Goal: Task Accomplishment & Management: Complete application form

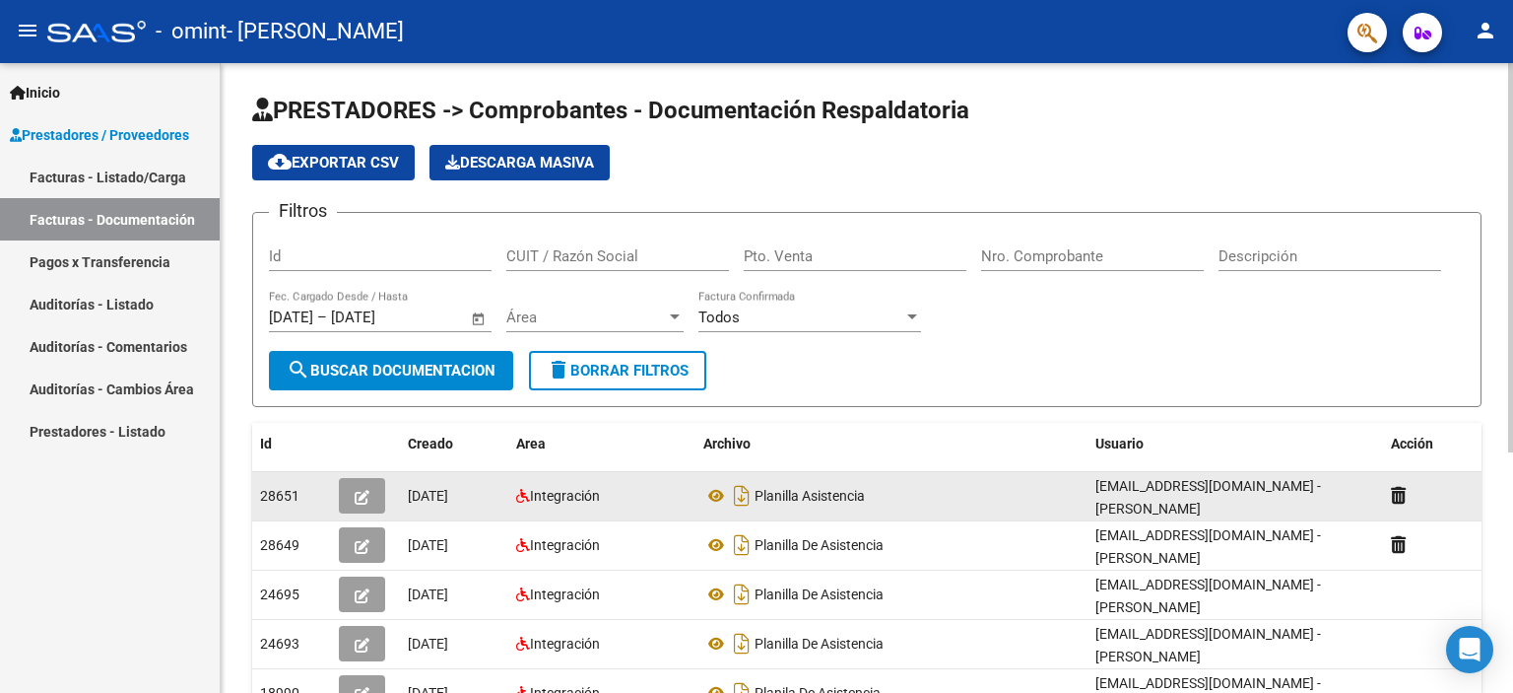
click at [367, 501] on icon "button" at bounding box center [362, 497] width 15 height 15
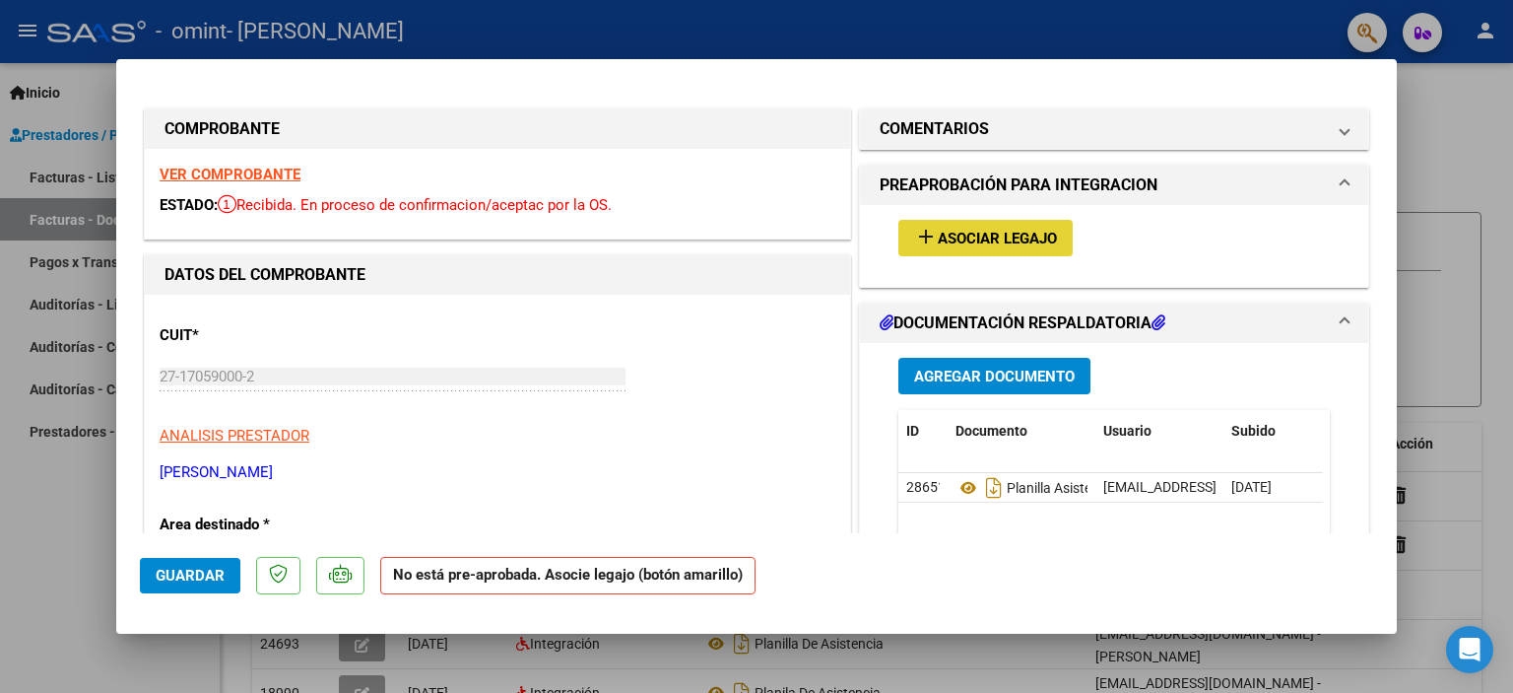
click at [1002, 239] on span "Asociar Legajo" at bounding box center [997, 239] width 119 height 18
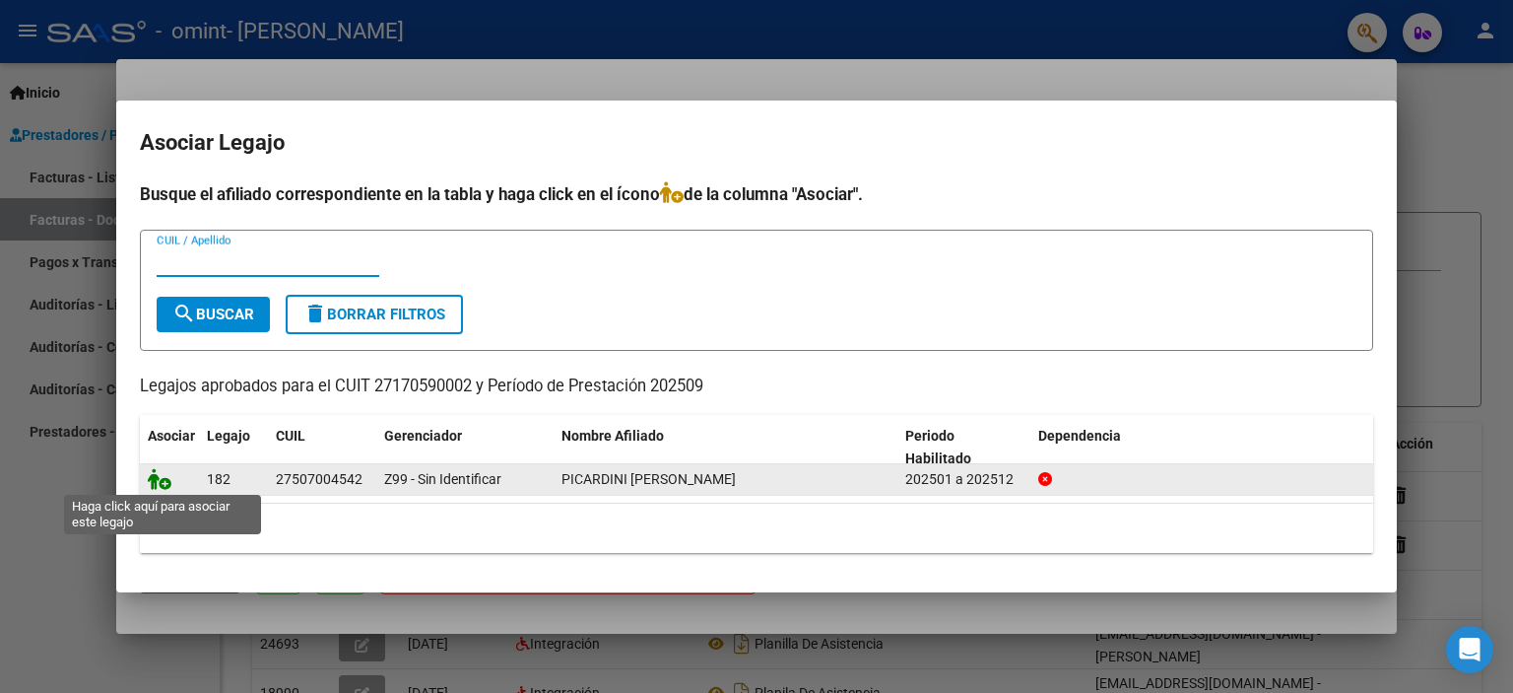
click at [155, 486] on icon at bounding box center [160, 479] width 24 height 22
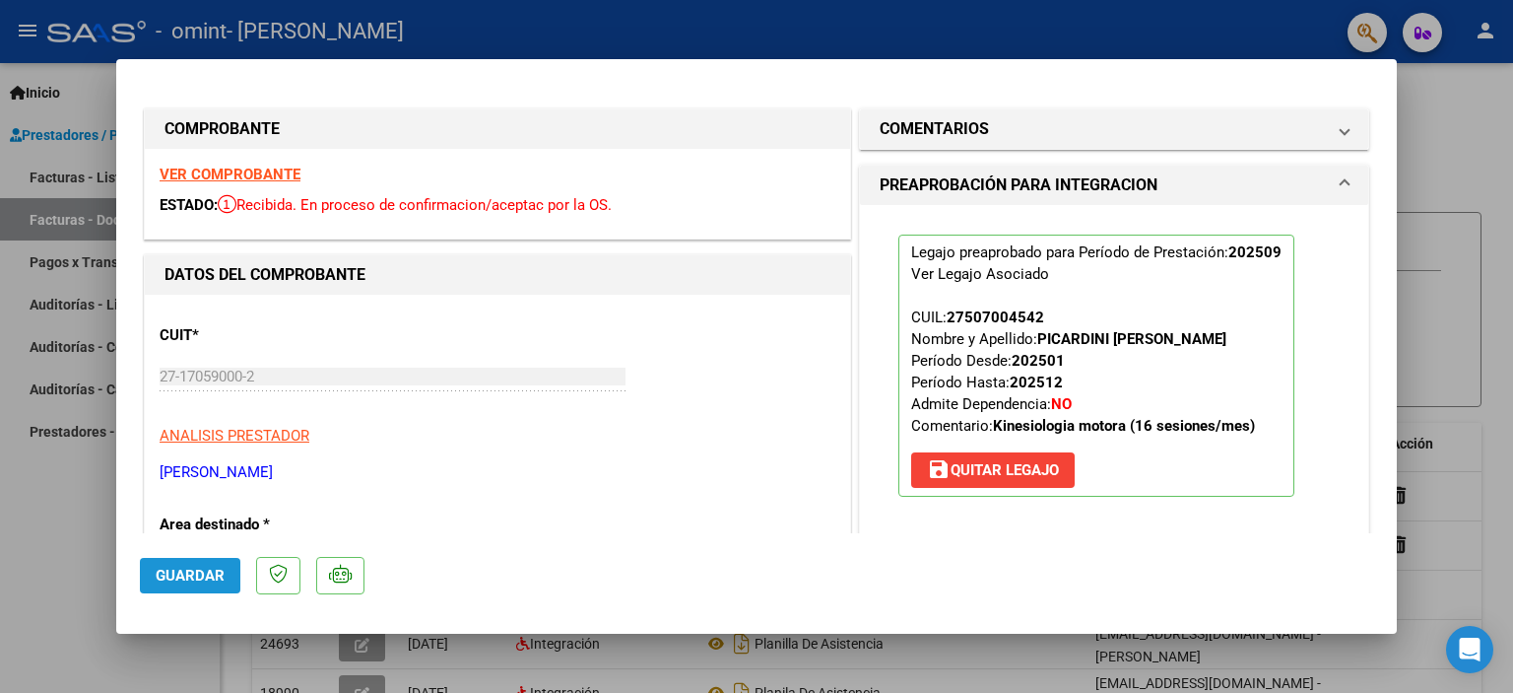
click at [176, 580] on span "Guardar" at bounding box center [190, 576] width 69 height 18
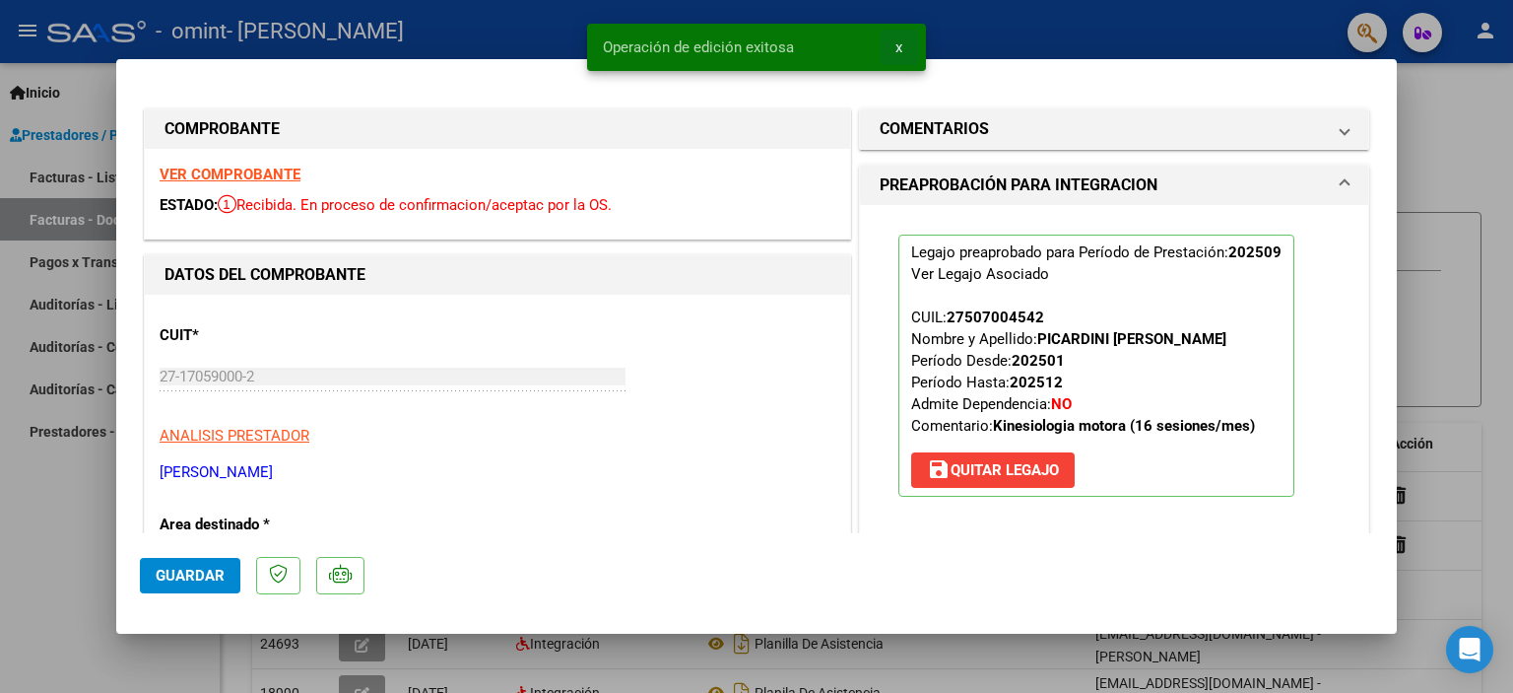
click at [896, 50] on span "x" at bounding box center [899, 47] width 7 height 18
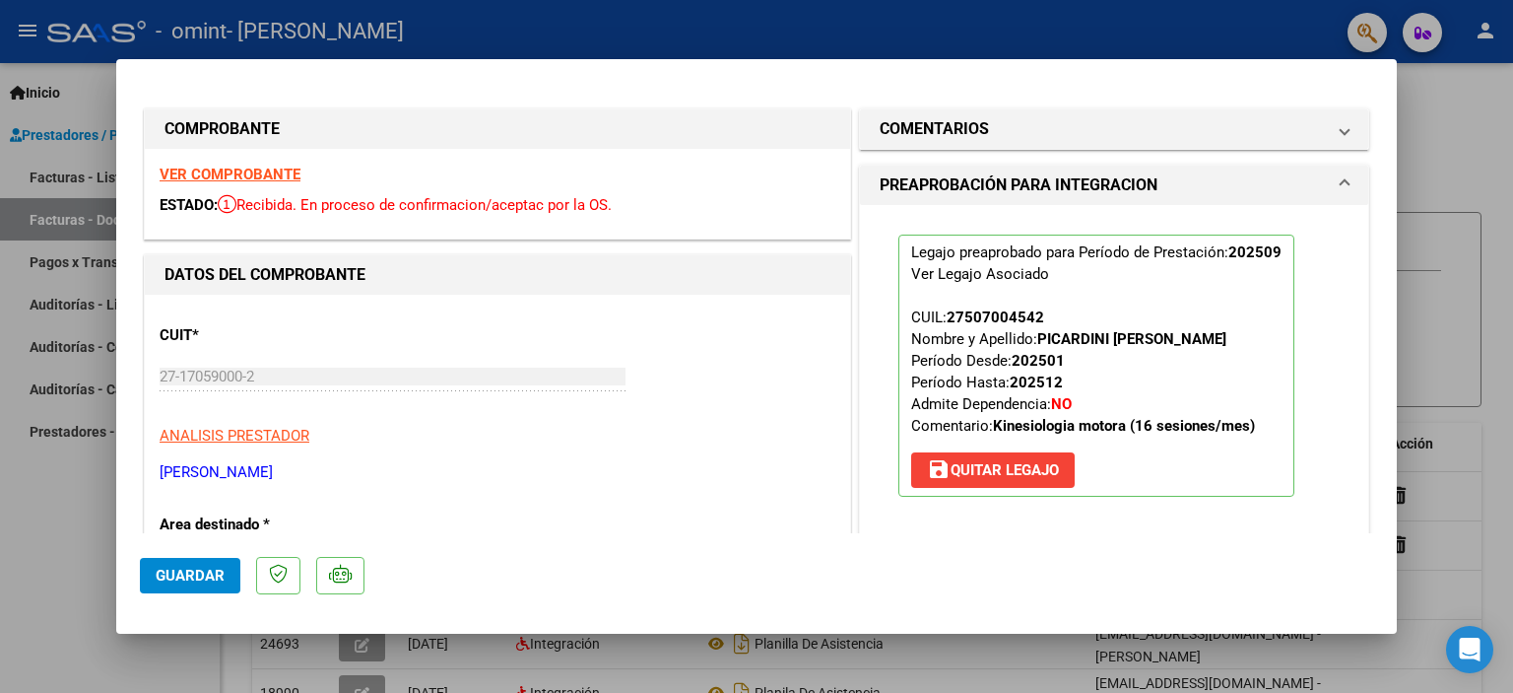
click at [1493, 140] on div at bounding box center [756, 346] width 1513 height 693
type input "$ 0,00"
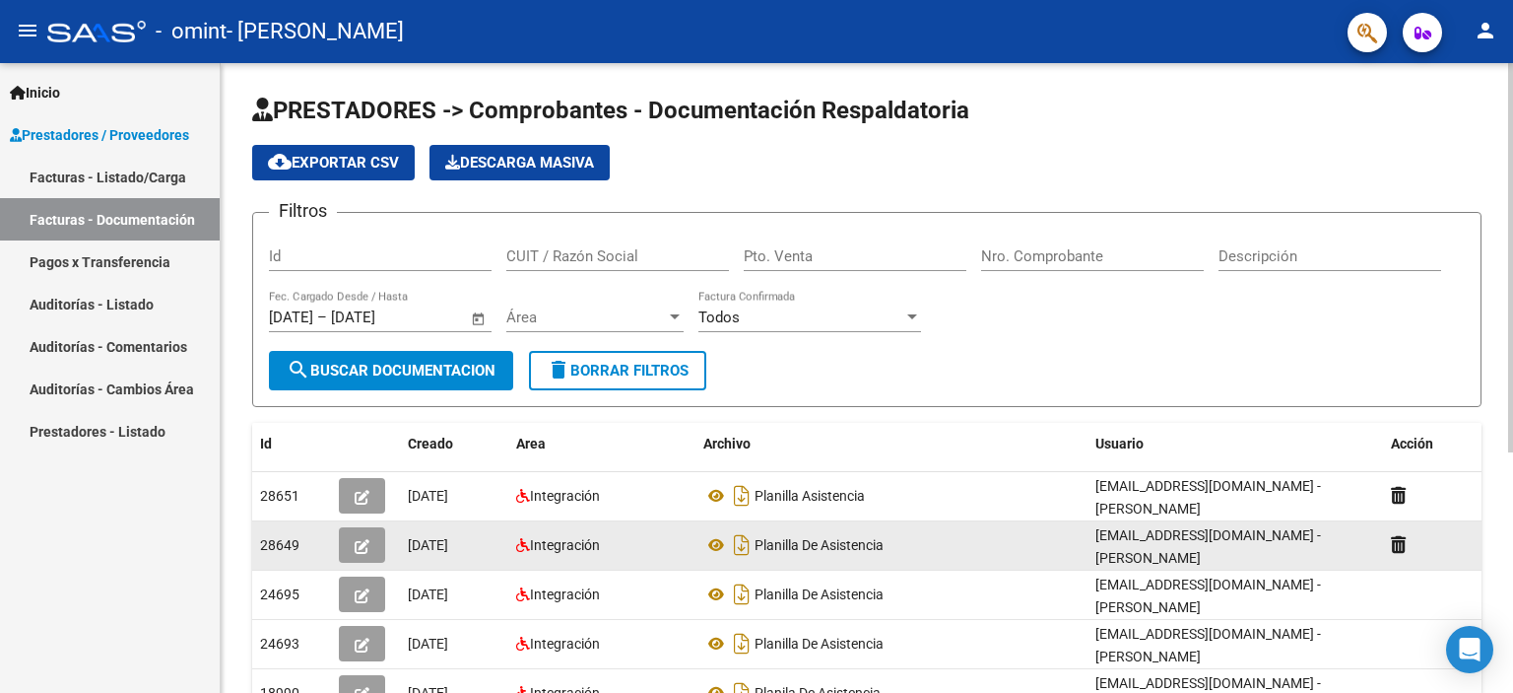
click at [368, 543] on icon "button" at bounding box center [362, 546] width 15 height 15
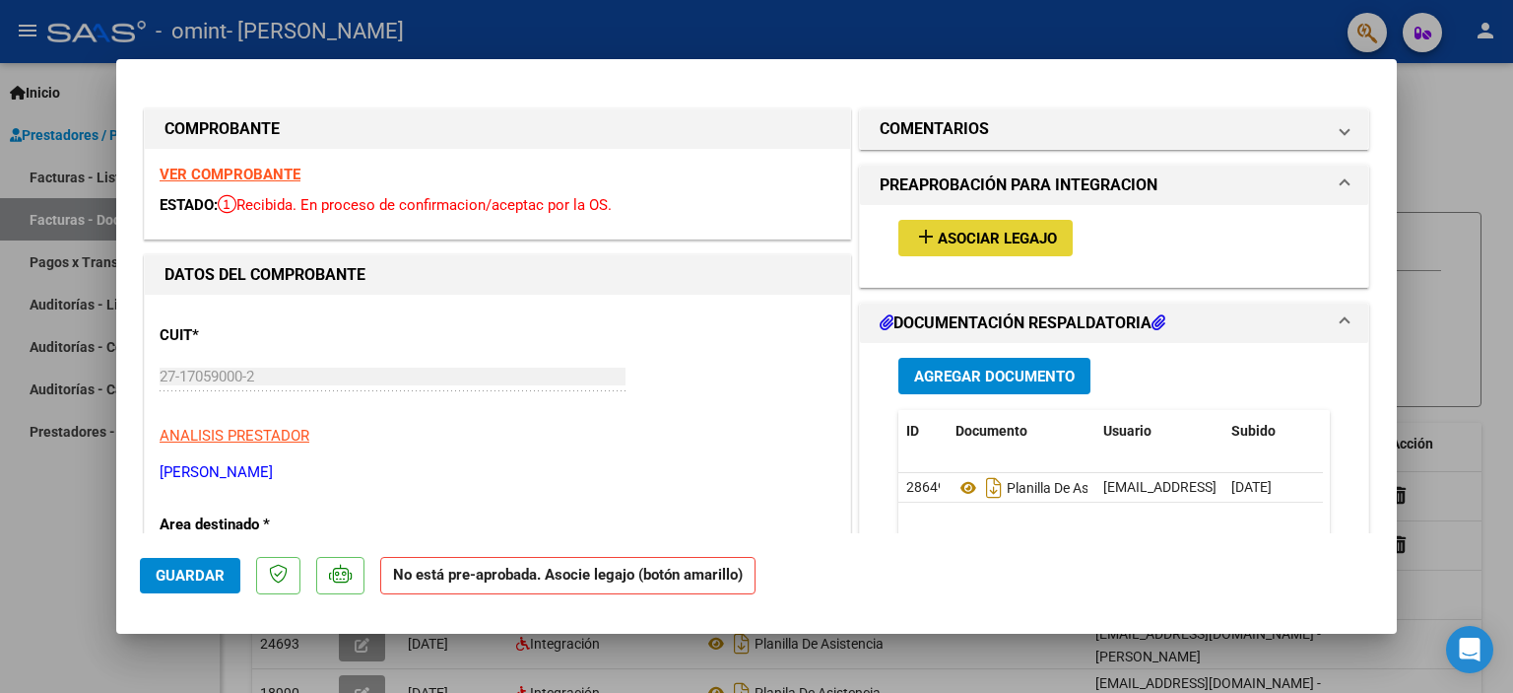
click at [965, 238] on span "Asociar Legajo" at bounding box center [997, 239] width 119 height 18
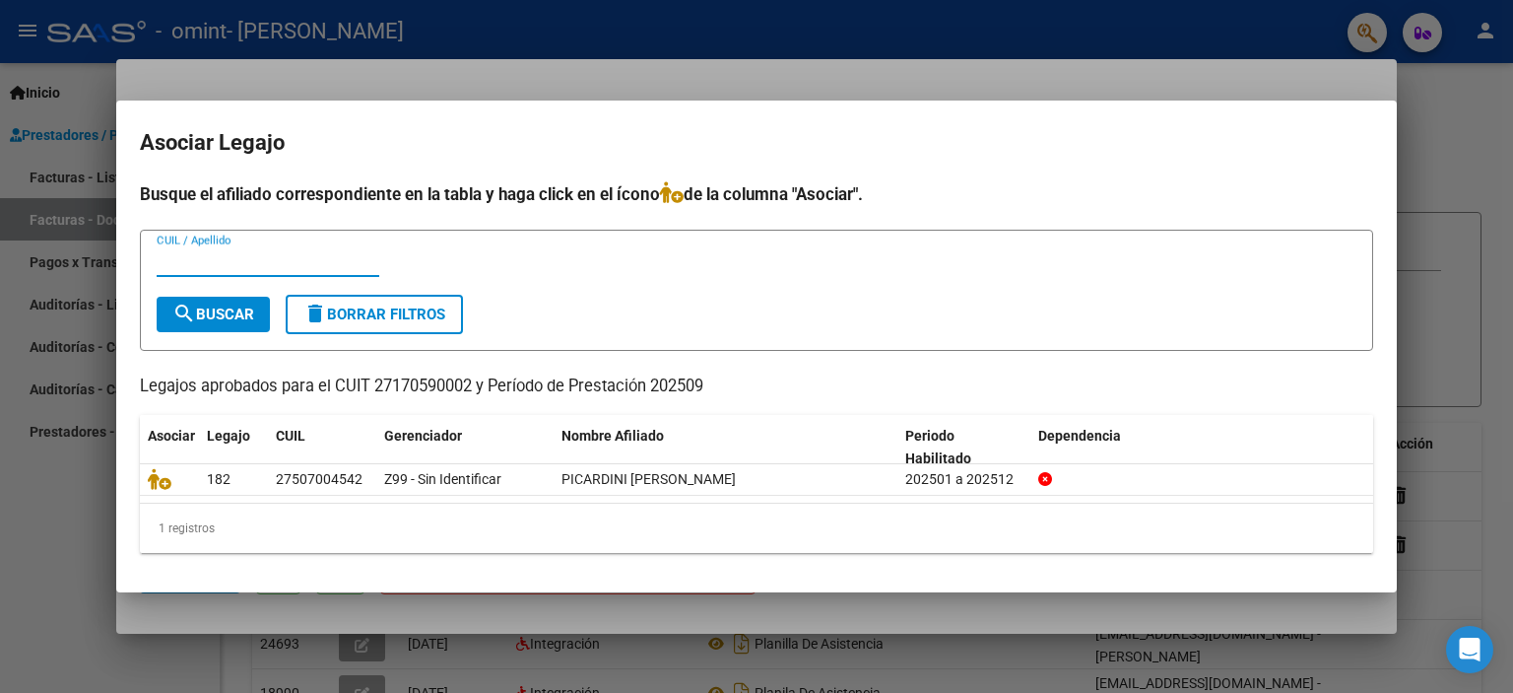
click at [1432, 113] on div at bounding box center [756, 346] width 1513 height 693
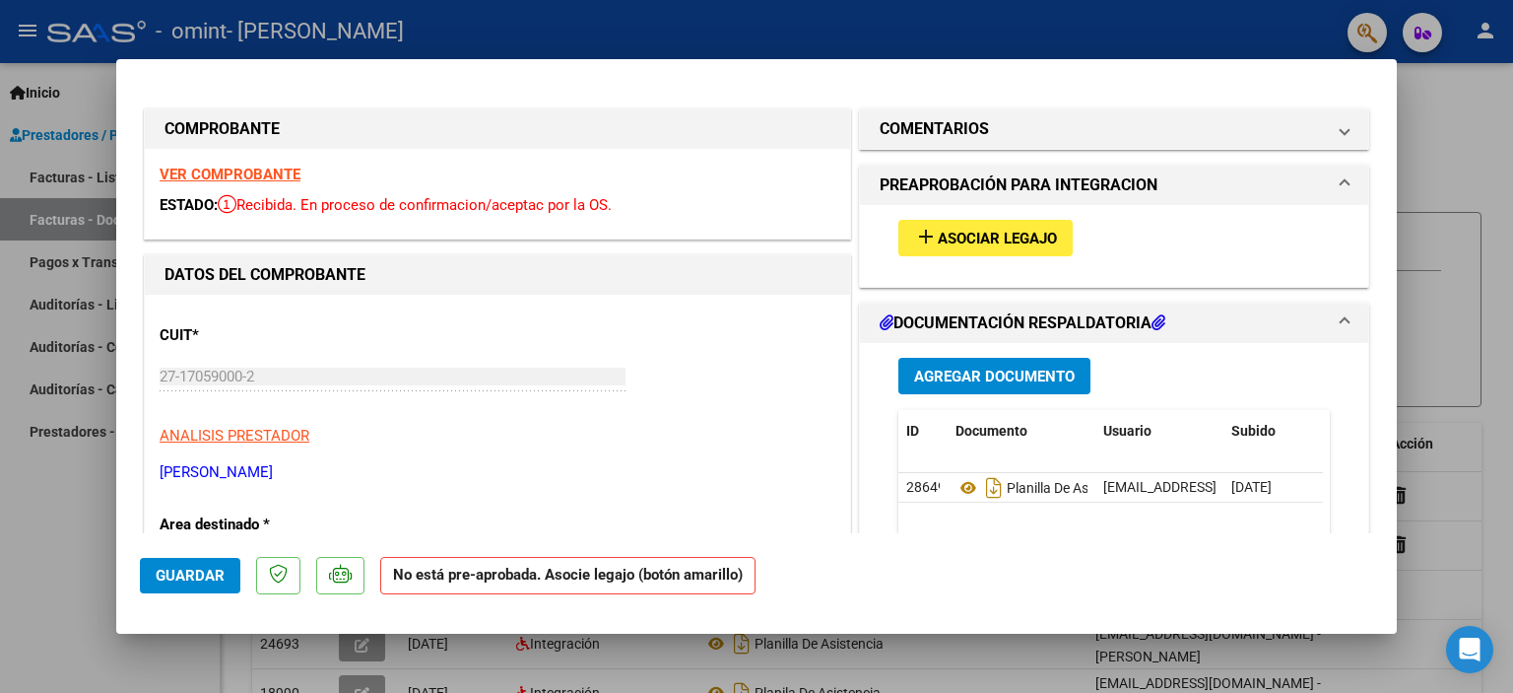
click at [63, 544] on div at bounding box center [756, 346] width 1513 height 693
type input "$ 0,00"
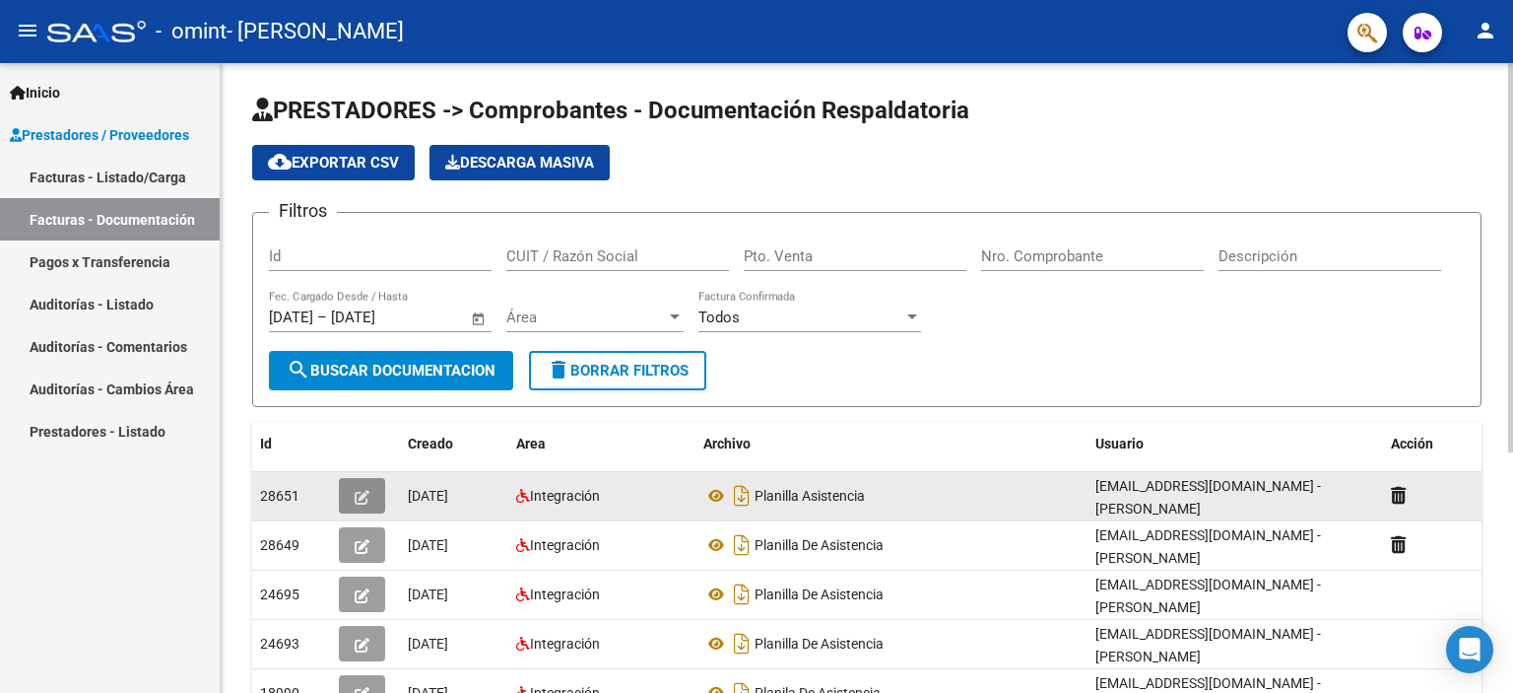
click at [359, 495] on icon "button" at bounding box center [362, 497] width 15 height 15
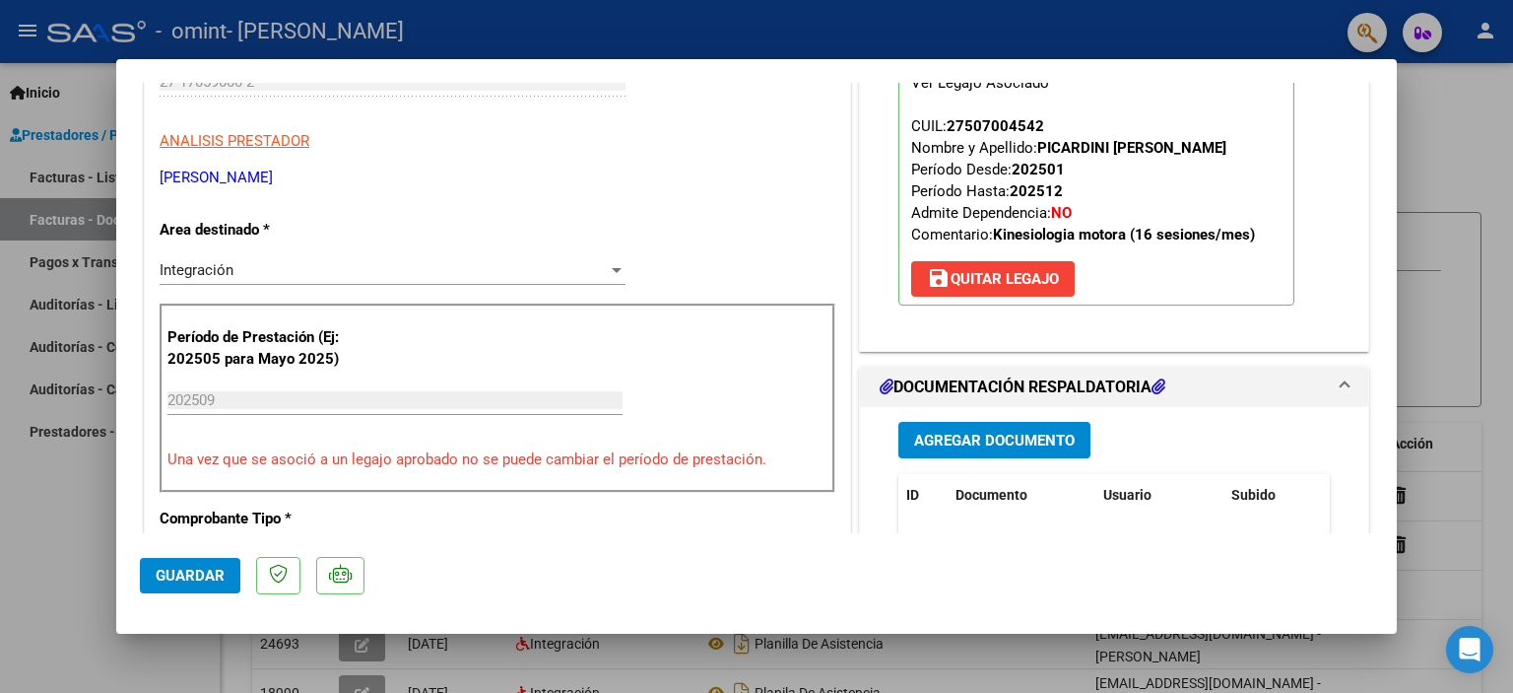
scroll to position [296, 0]
click at [1451, 149] on div at bounding box center [756, 346] width 1513 height 693
type input "$ 0,00"
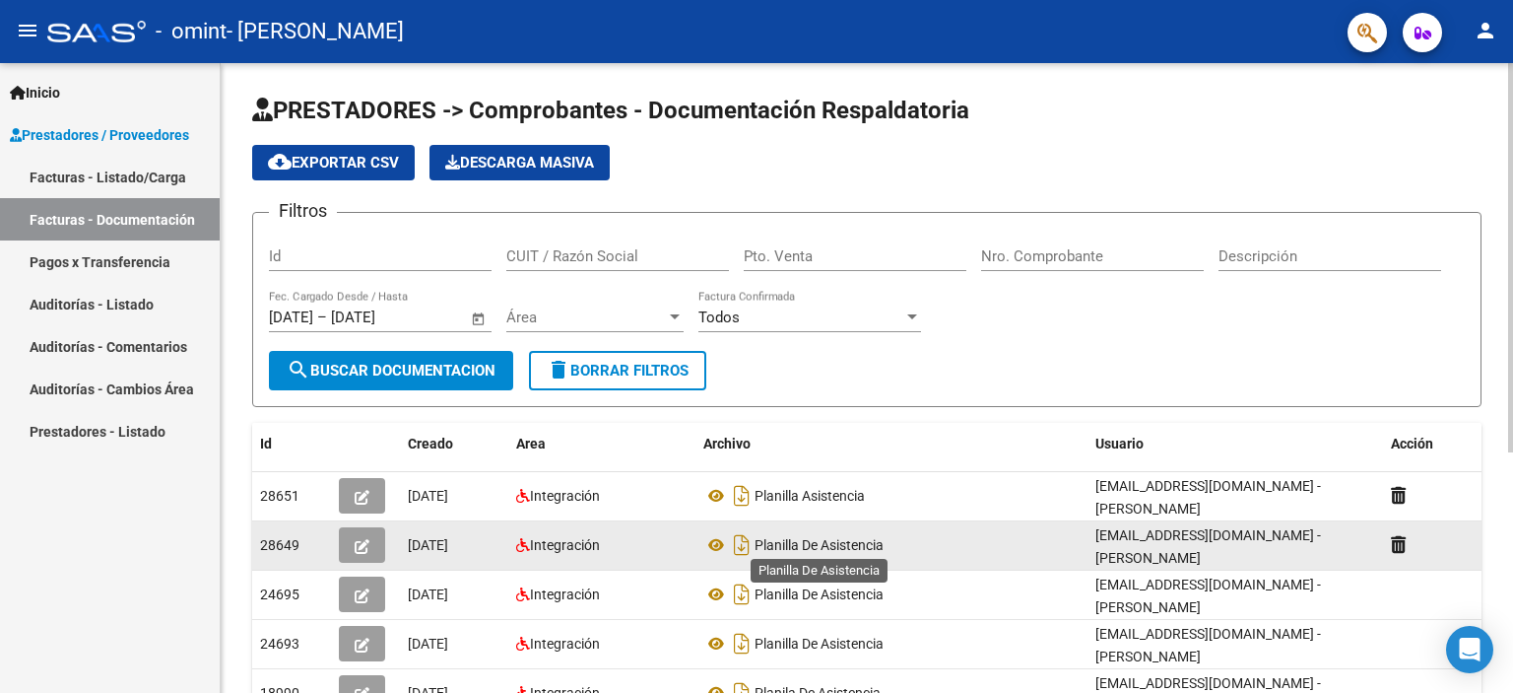
click at [780, 538] on span "Planilla De Asistencia" at bounding box center [819, 545] width 129 height 16
click at [373, 543] on button "button" at bounding box center [362, 544] width 46 height 35
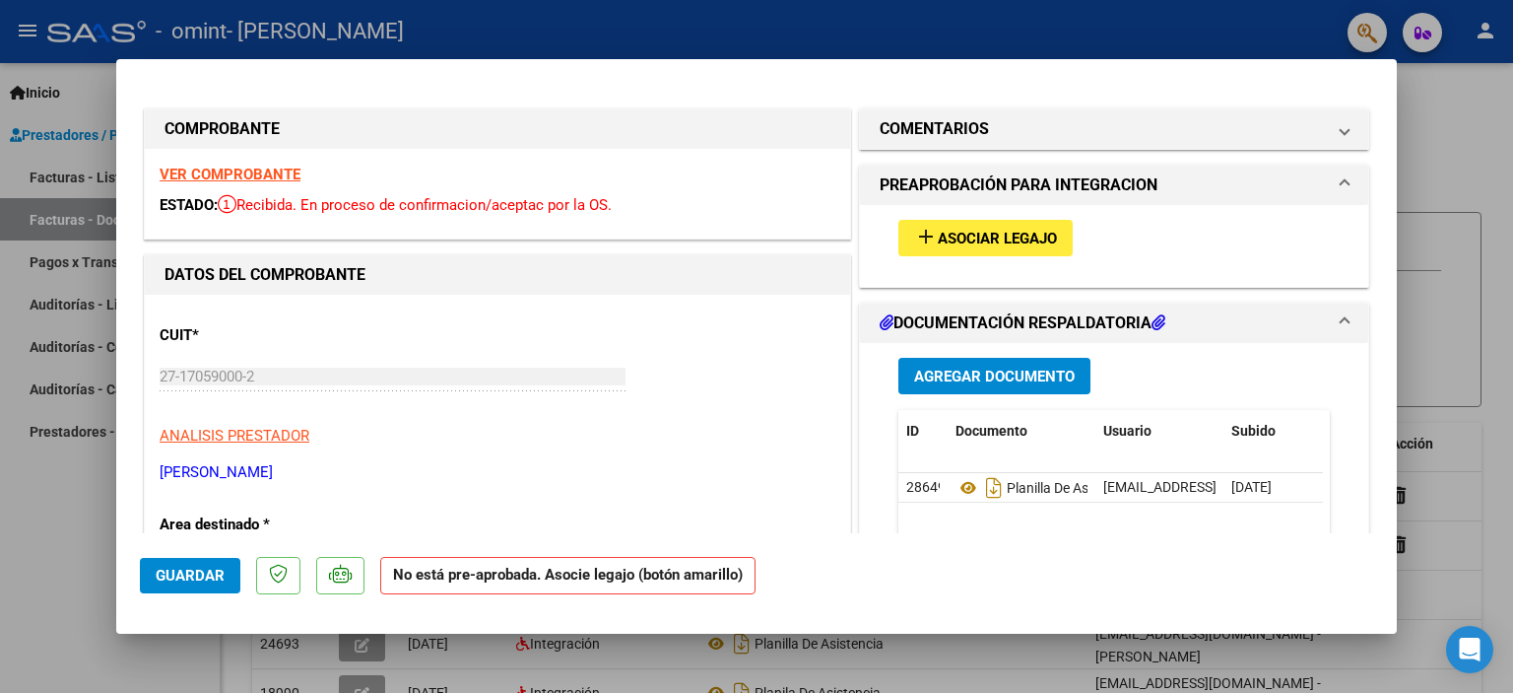
click at [1005, 236] on span "Asociar Legajo" at bounding box center [997, 239] width 119 height 18
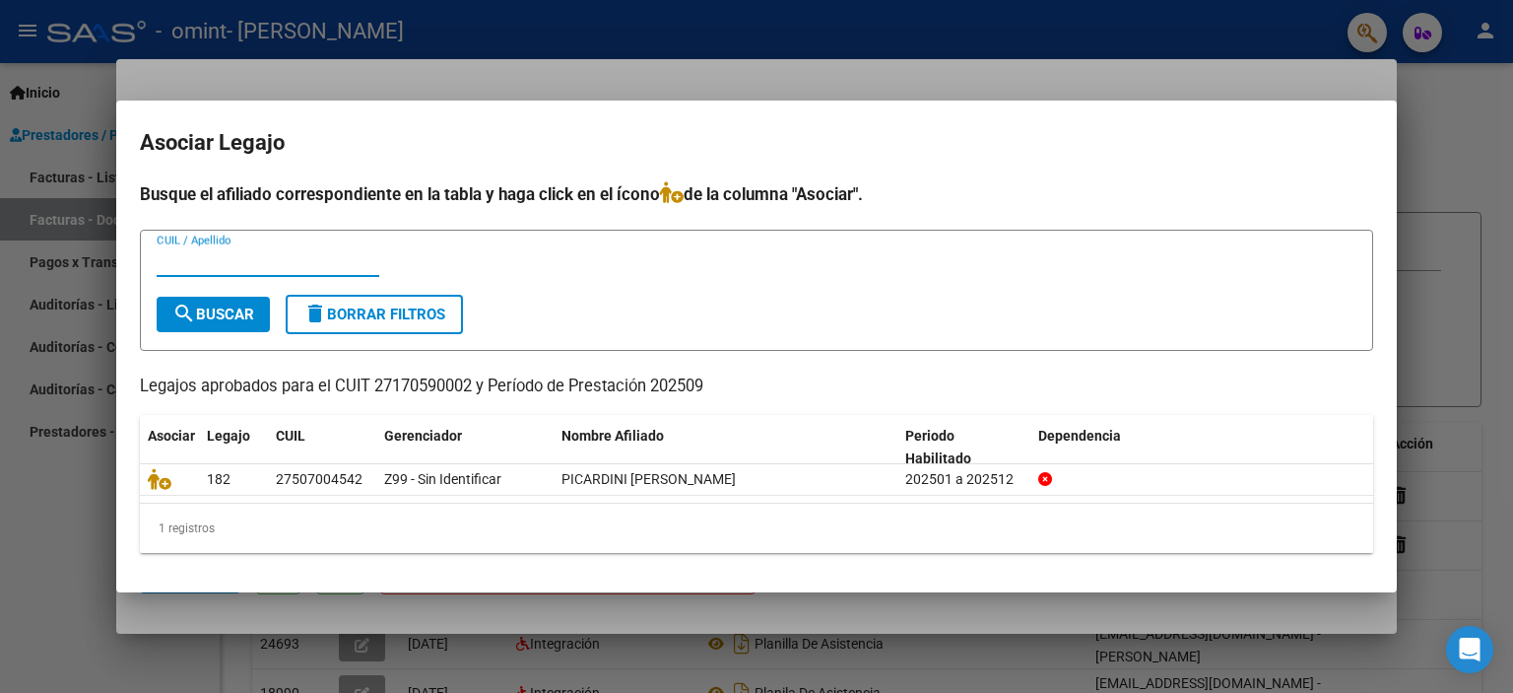
click at [1464, 192] on div at bounding box center [756, 346] width 1513 height 693
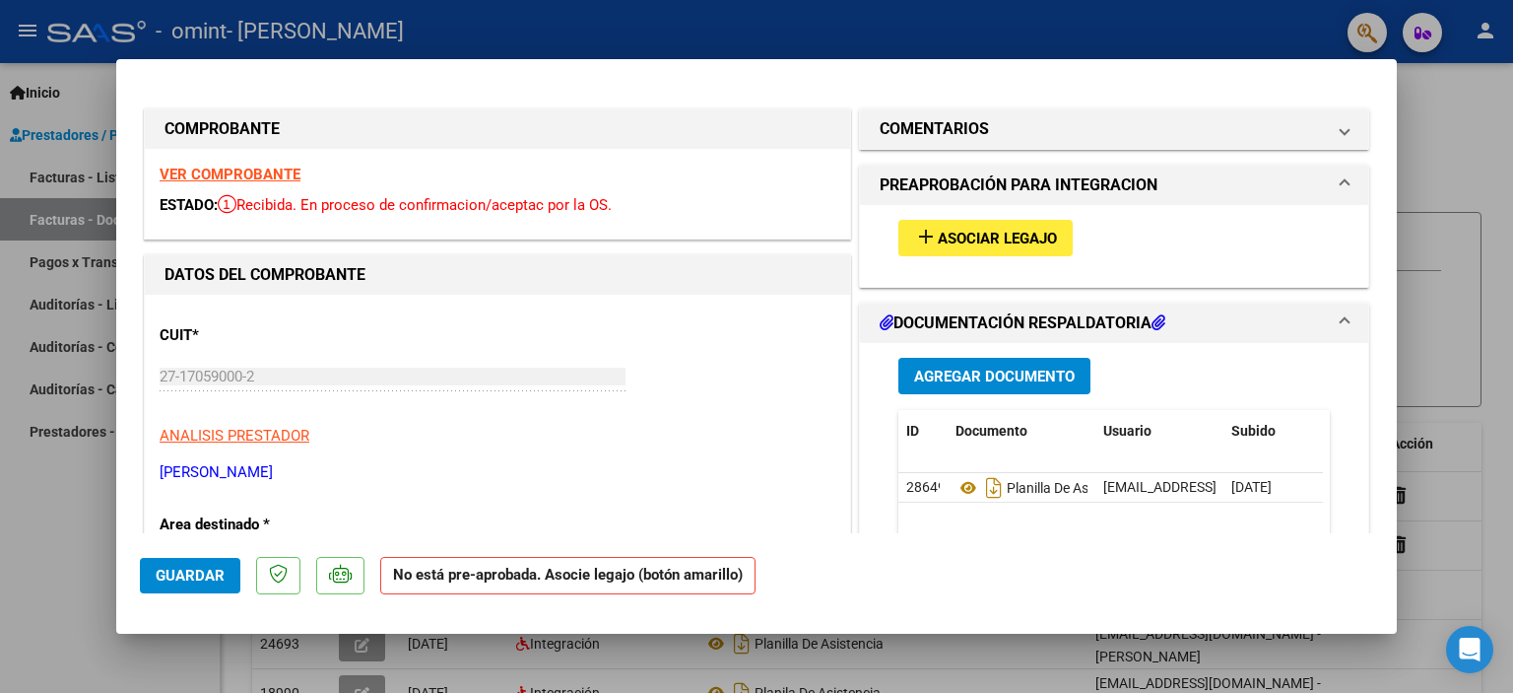
click at [2, 503] on div at bounding box center [756, 346] width 1513 height 693
type input "$ 0,00"
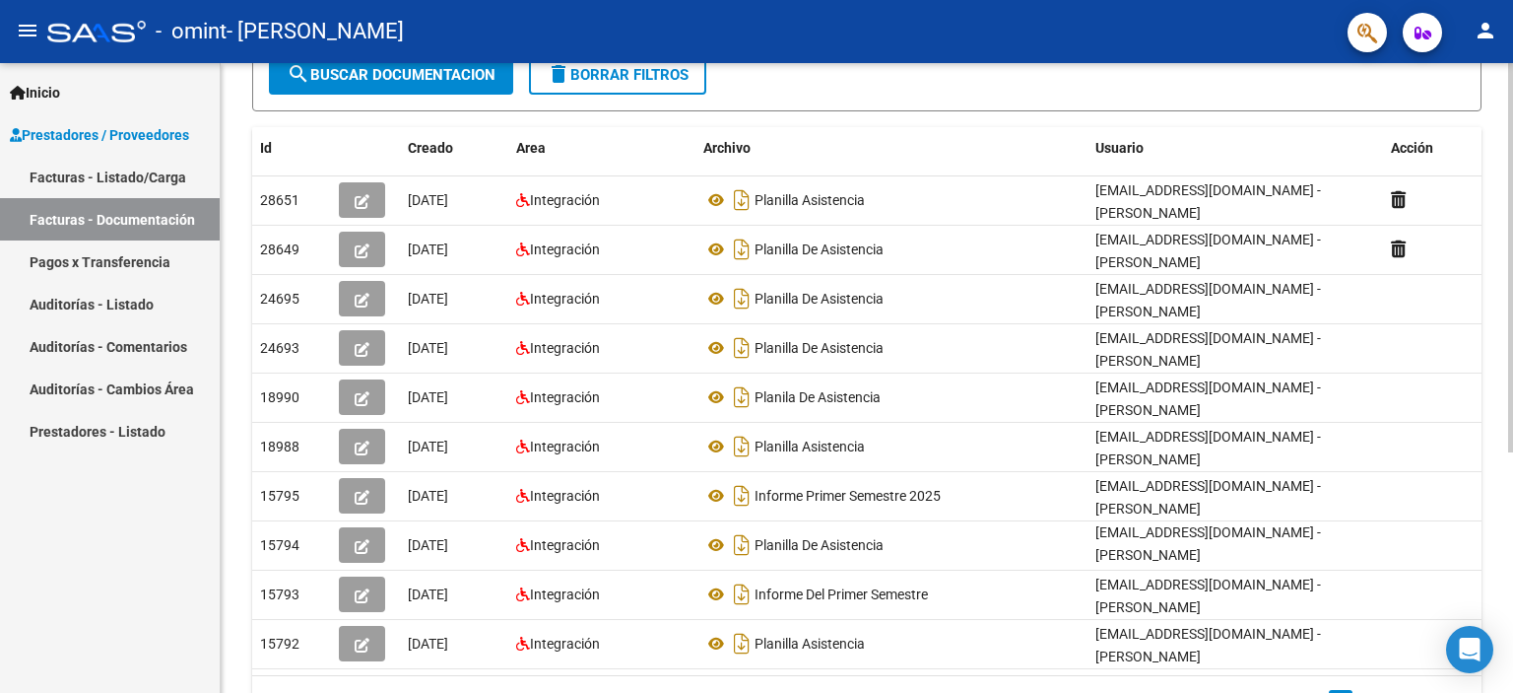
scroll to position [387, 0]
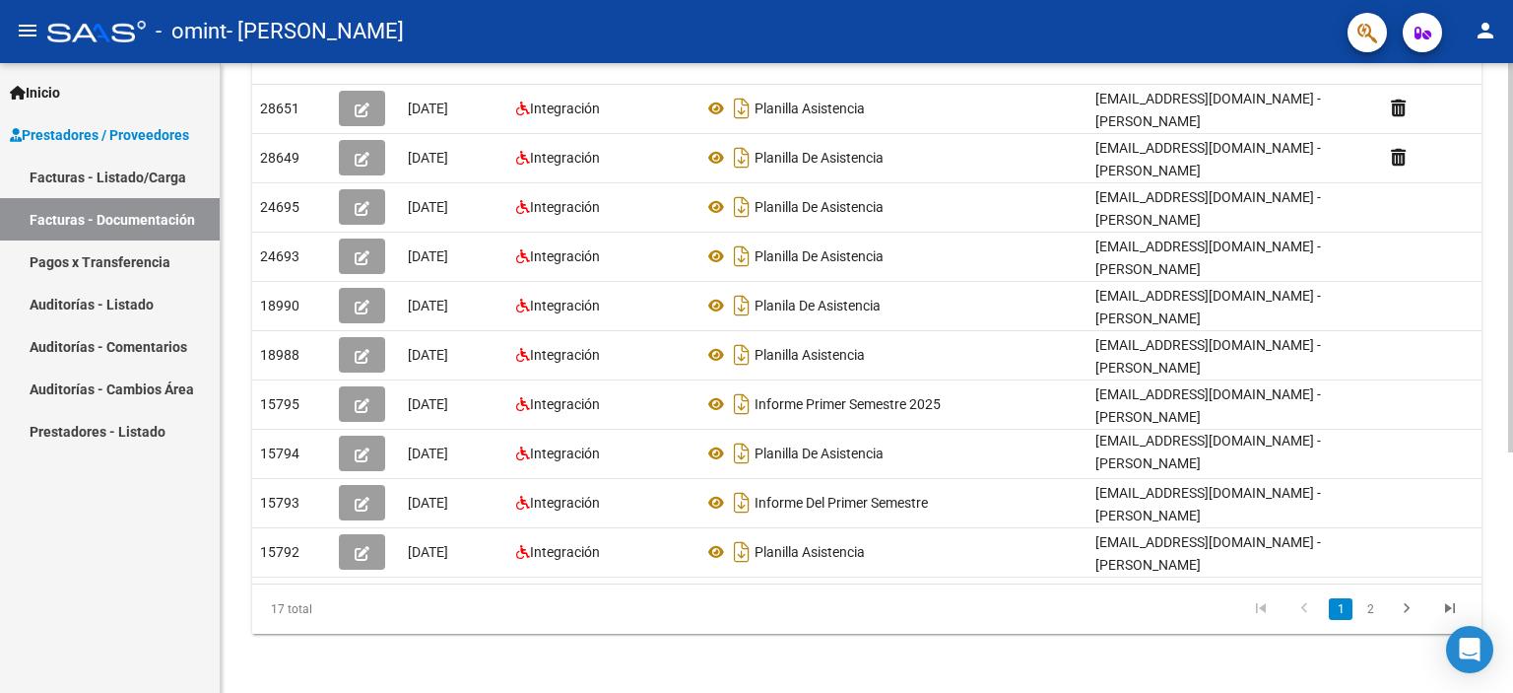
click at [1511, 661] on div at bounding box center [1510, 495] width 5 height 389
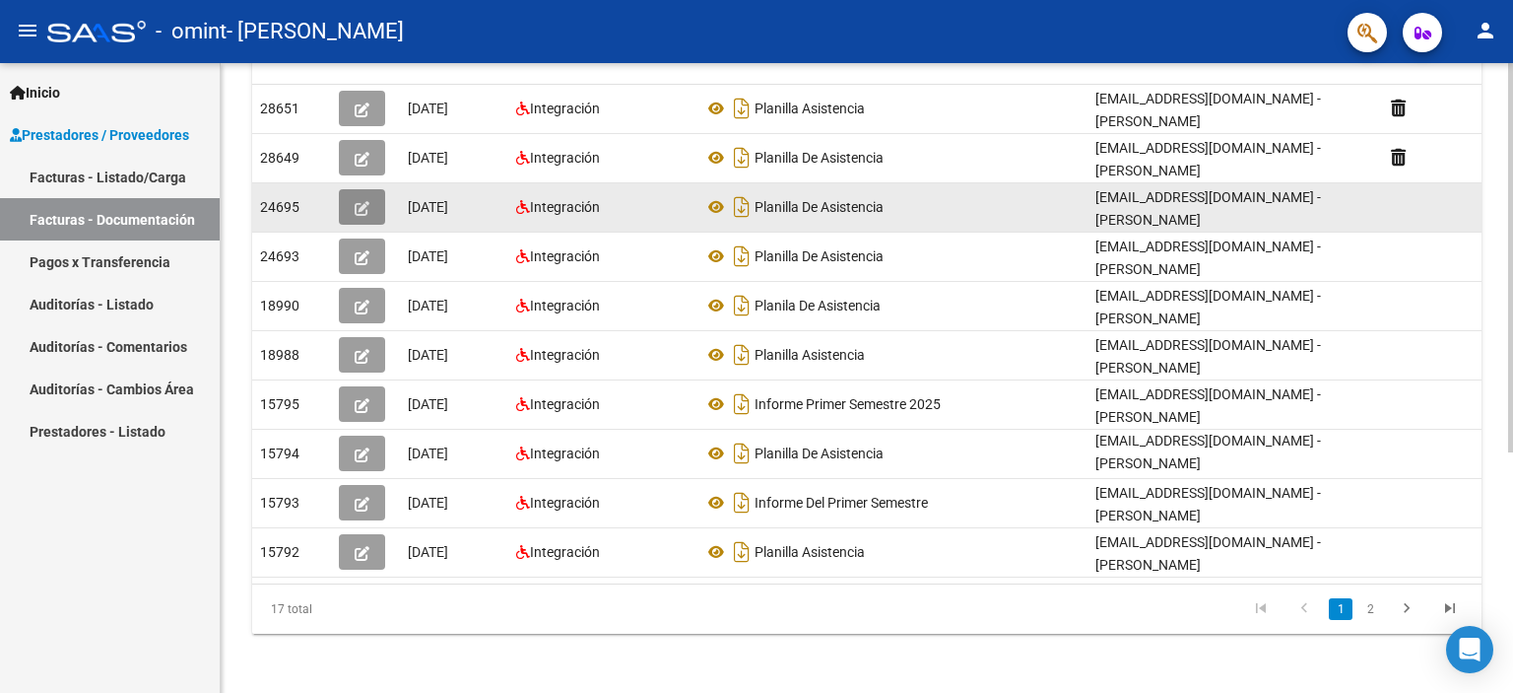
click at [361, 202] on icon "button" at bounding box center [362, 208] width 15 height 15
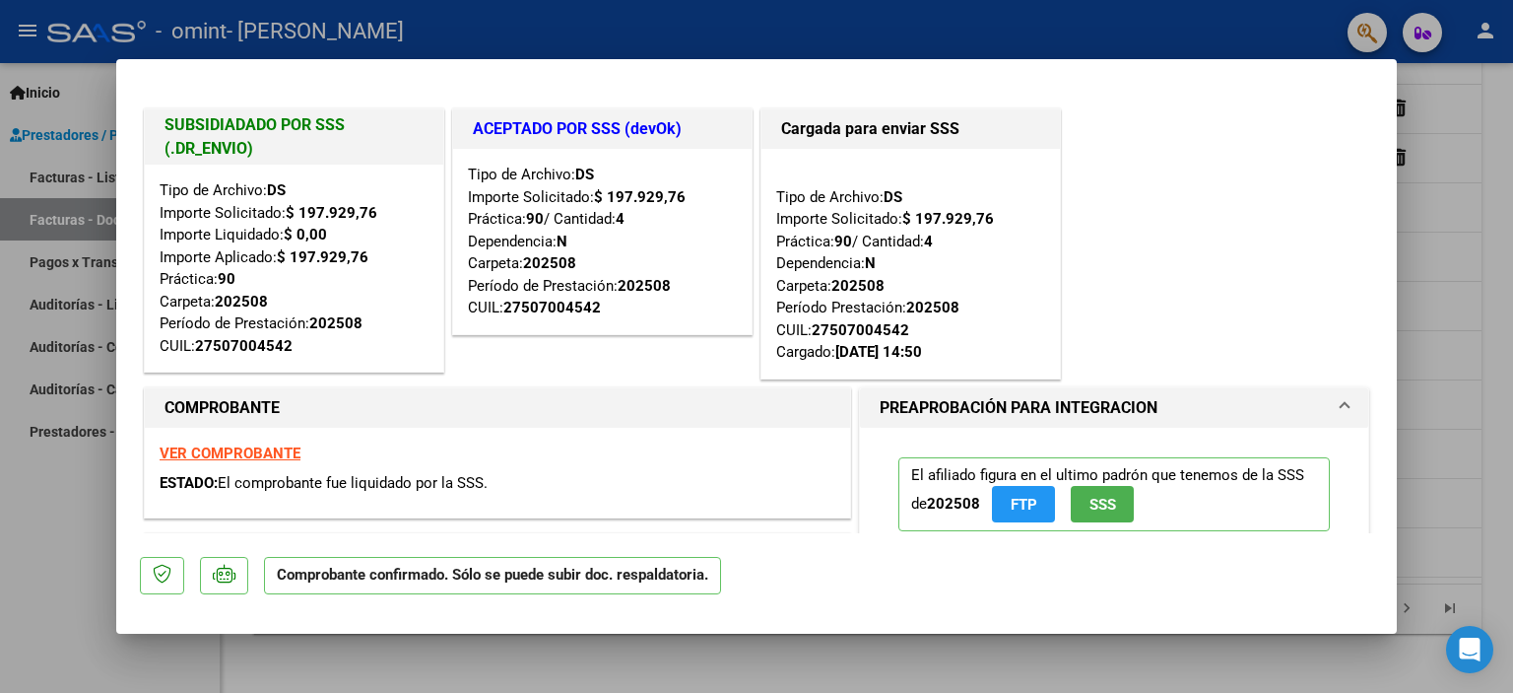
click at [1461, 214] on div at bounding box center [756, 346] width 1513 height 693
type input "$ 0,00"
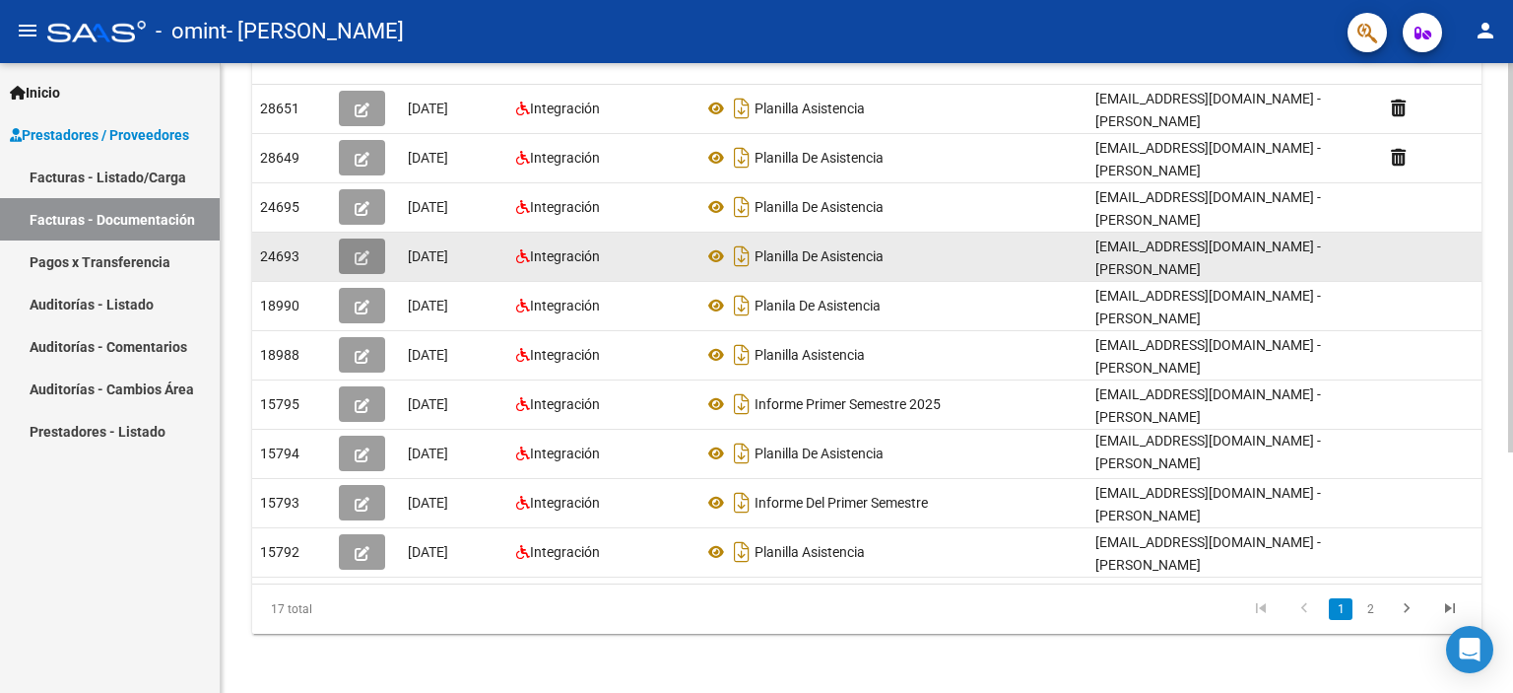
click at [368, 259] on icon "button" at bounding box center [362, 257] width 15 height 15
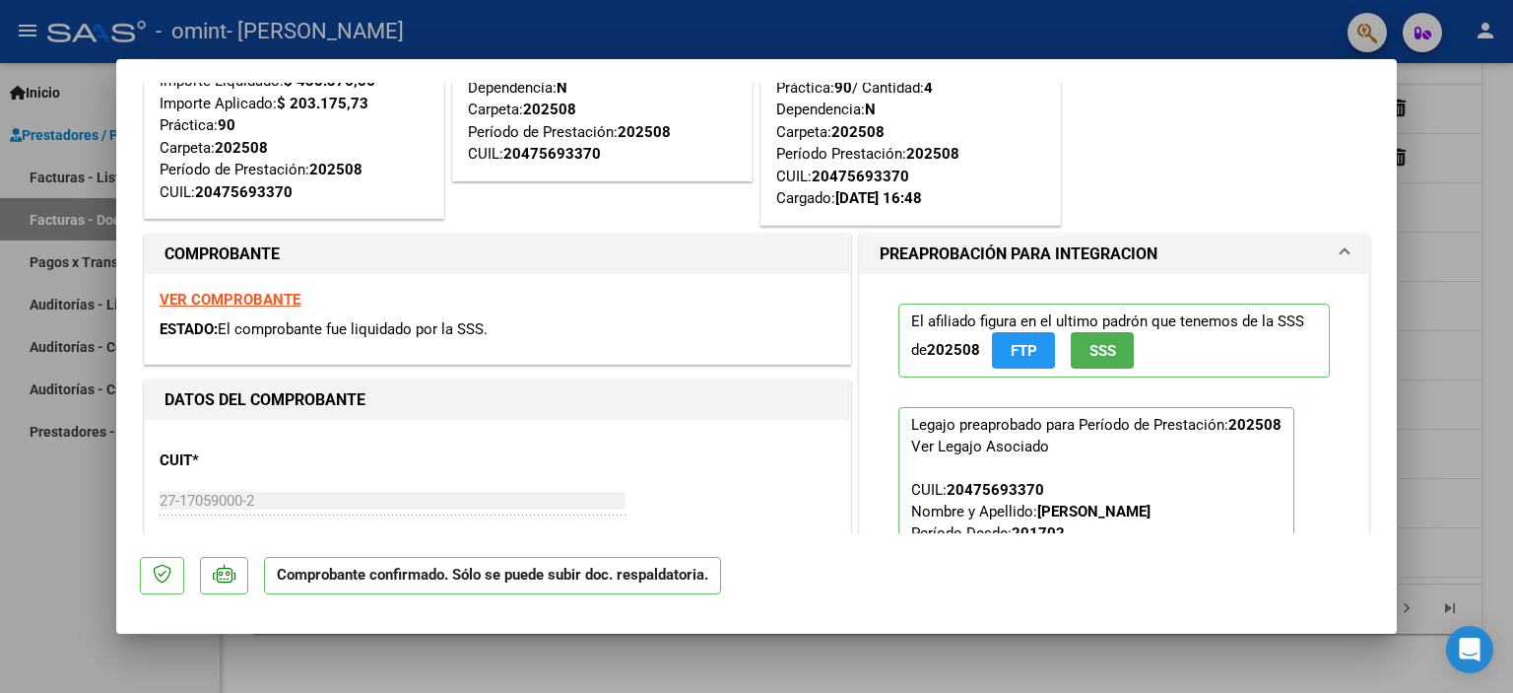
scroll to position [0, 0]
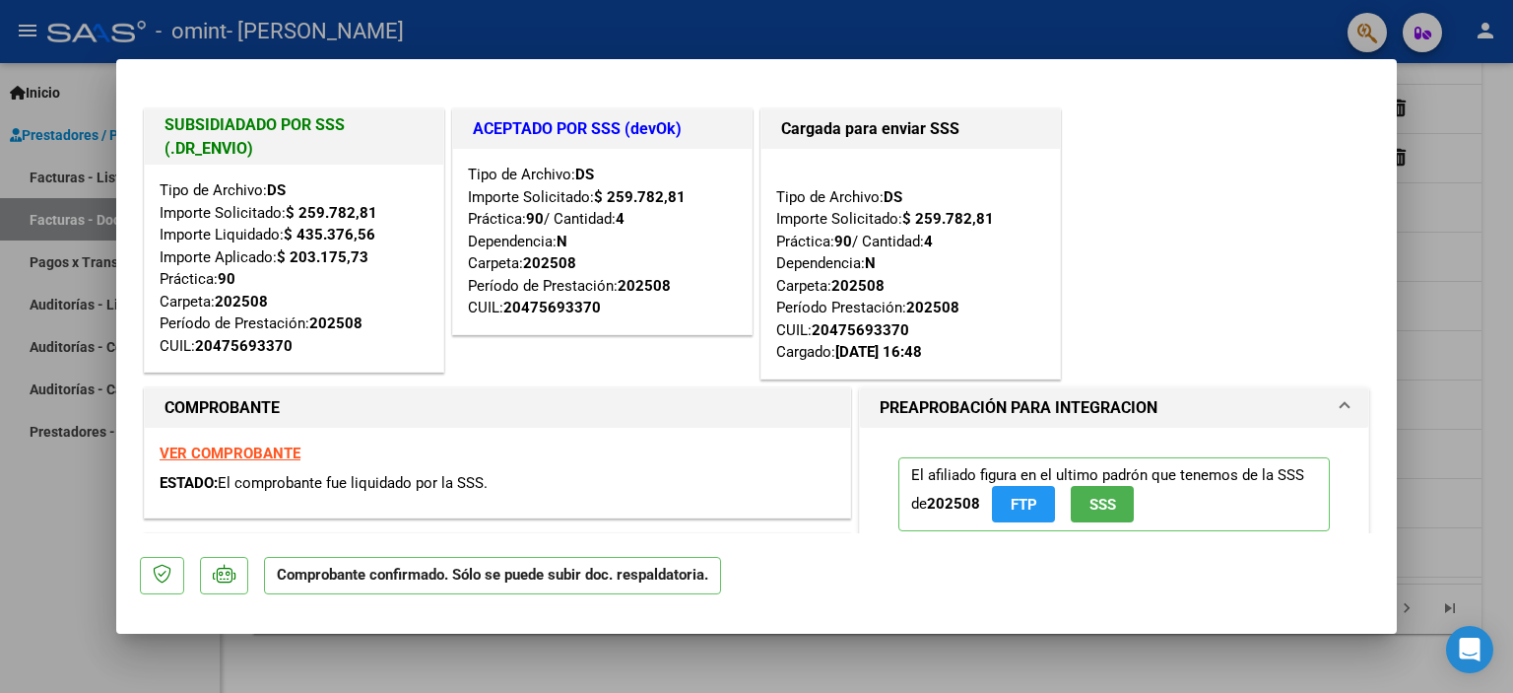
click at [1490, 230] on div at bounding box center [756, 346] width 1513 height 693
type input "$ 0,00"
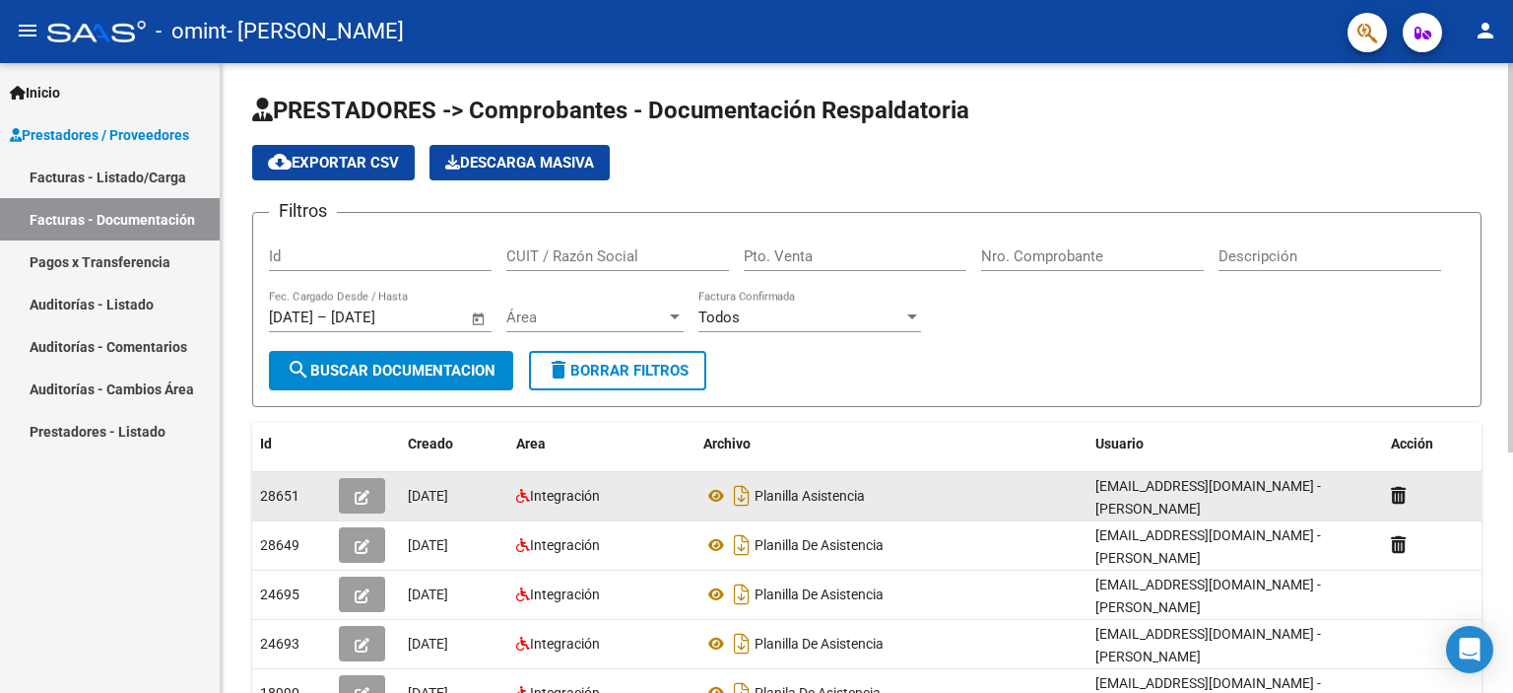
click at [363, 490] on icon "button" at bounding box center [362, 497] width 15 height 15
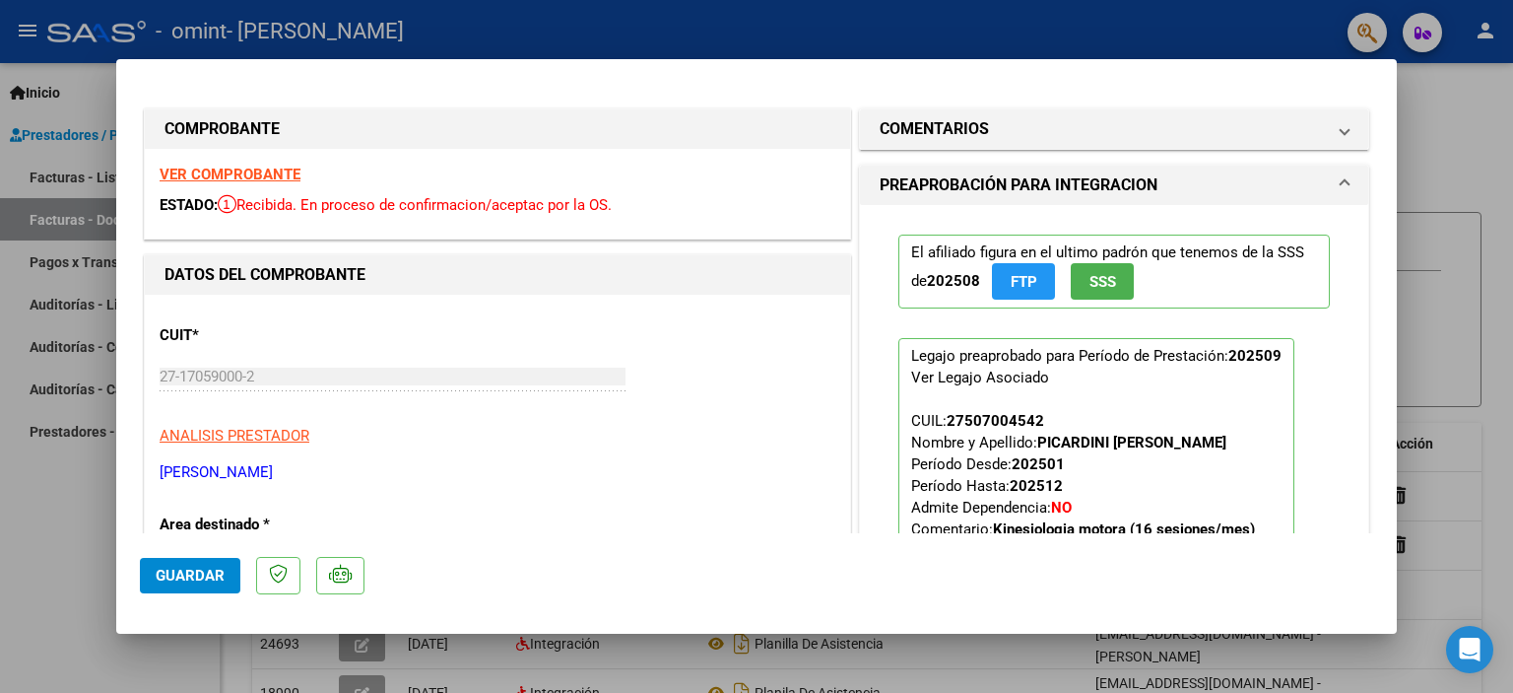
click at [41, 561] on div at bounding box center [756, 346] width 1513 height 693
type input "$ 0,00"
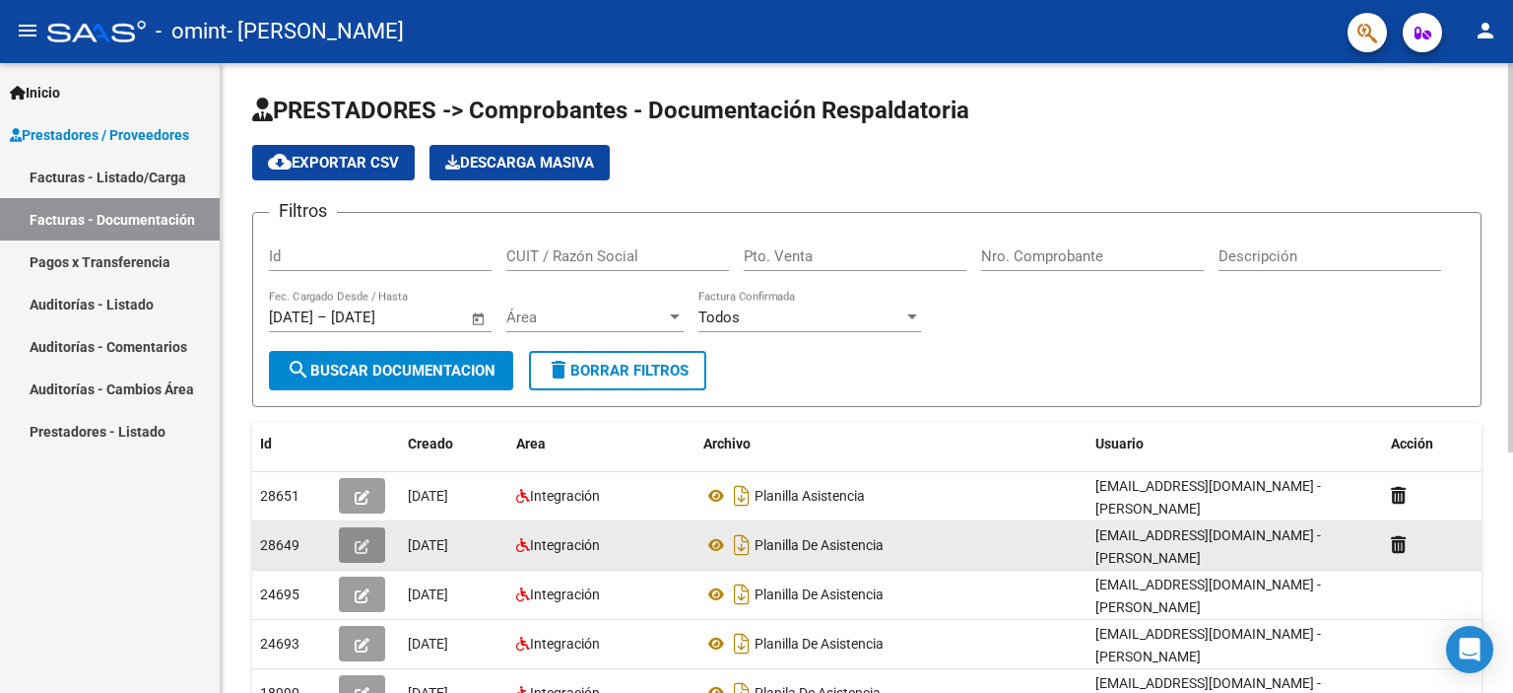
click at [359, 541] on icon "button" at bounding box center [362, 546] width 15 height 15
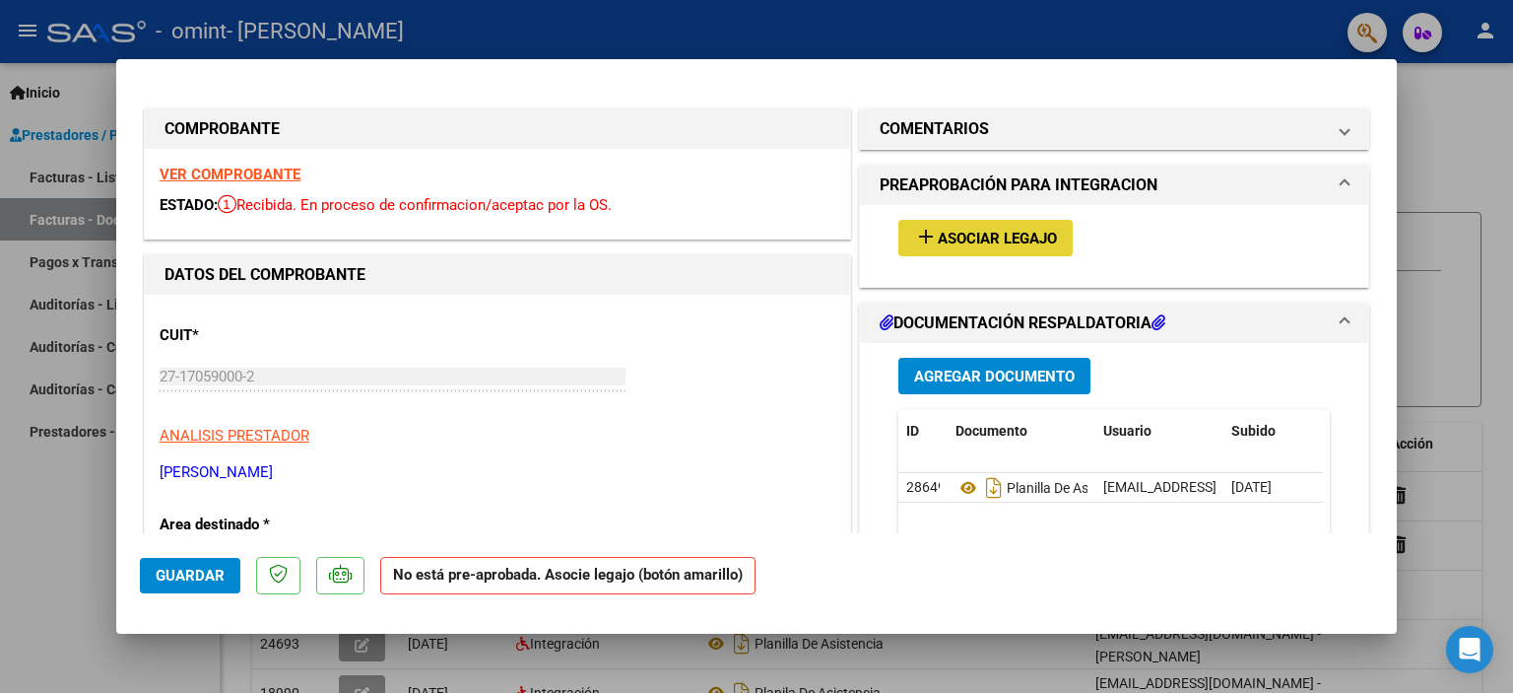
click at [983, 240] on span "Asociar Legajo" at bounding box center [997, 239] width 119 height 18
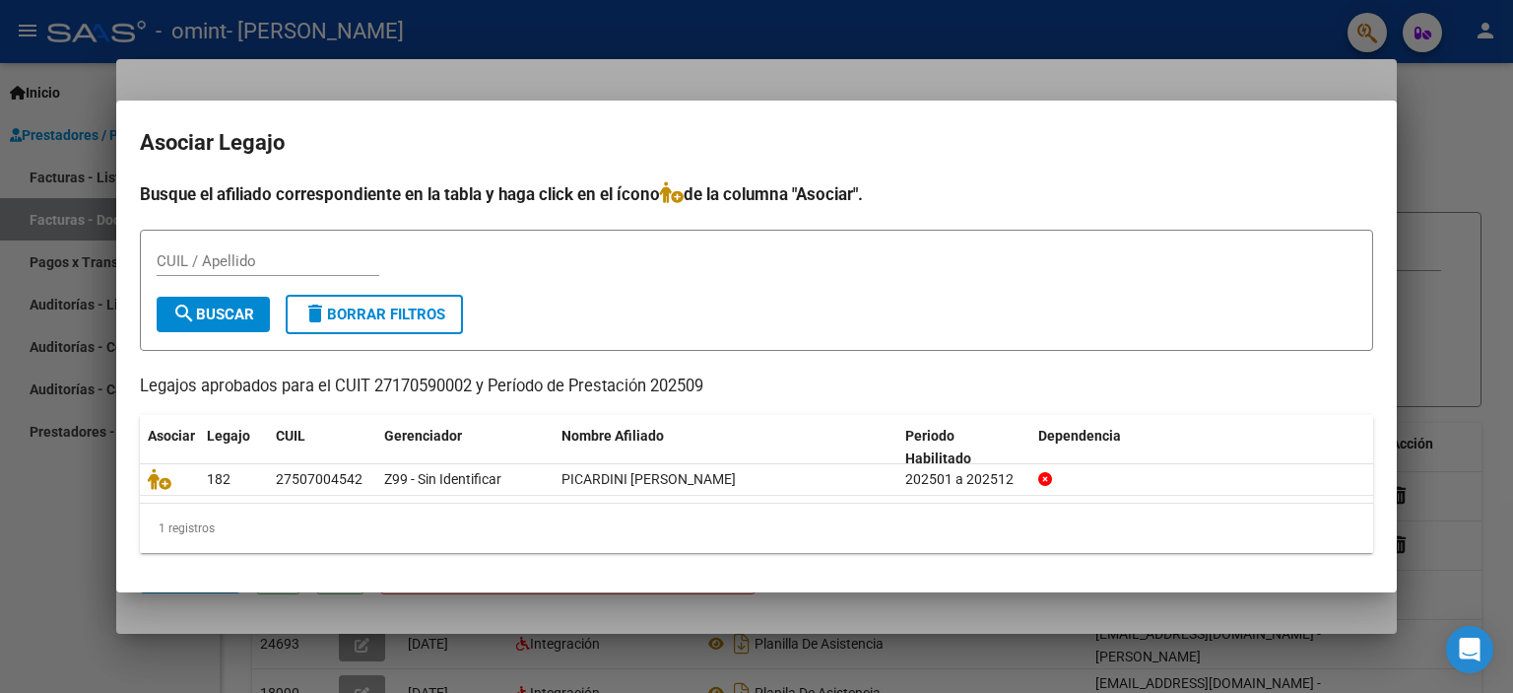
click at [52, 557] on div at bounding box center [756, 346] width 1513 height 693
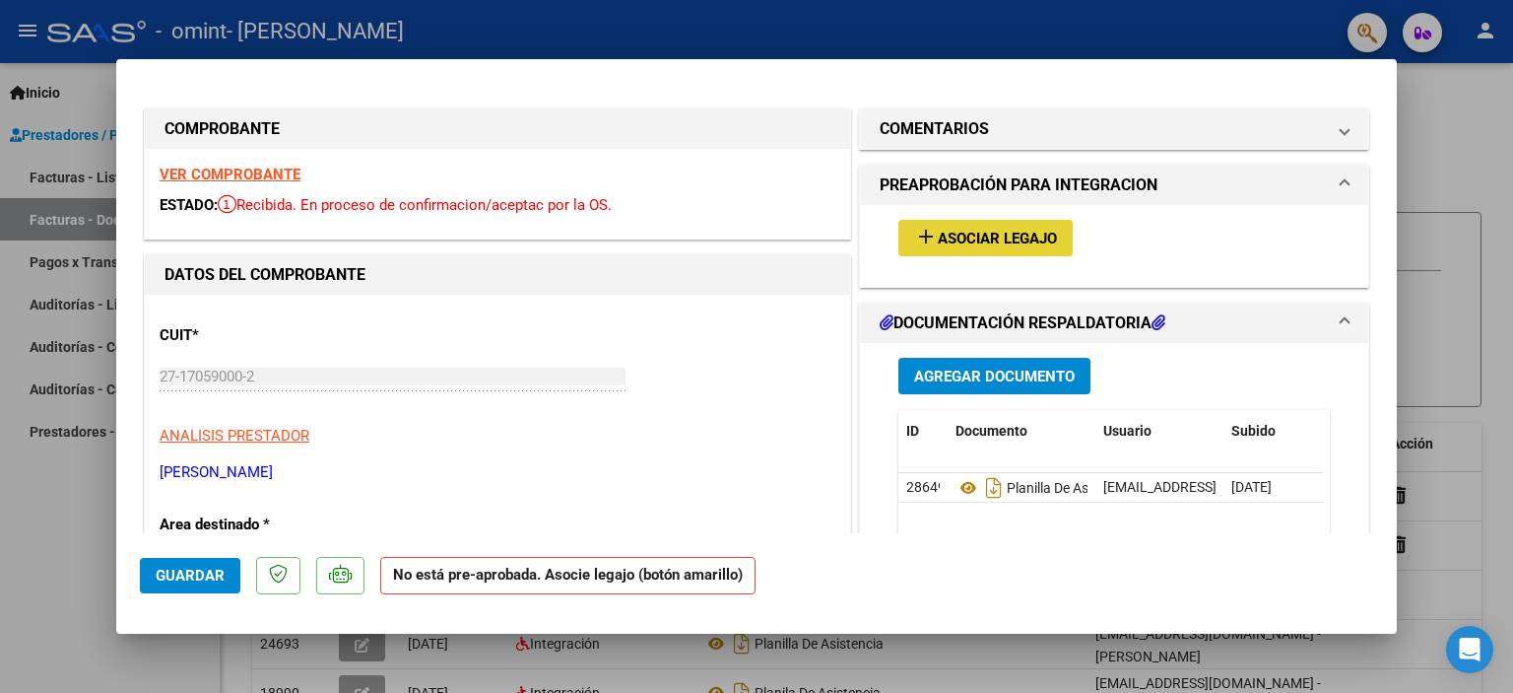
click at [980, 239] on span "Asociar Legajo" at bounding box center [997, 239] width 119 height 18
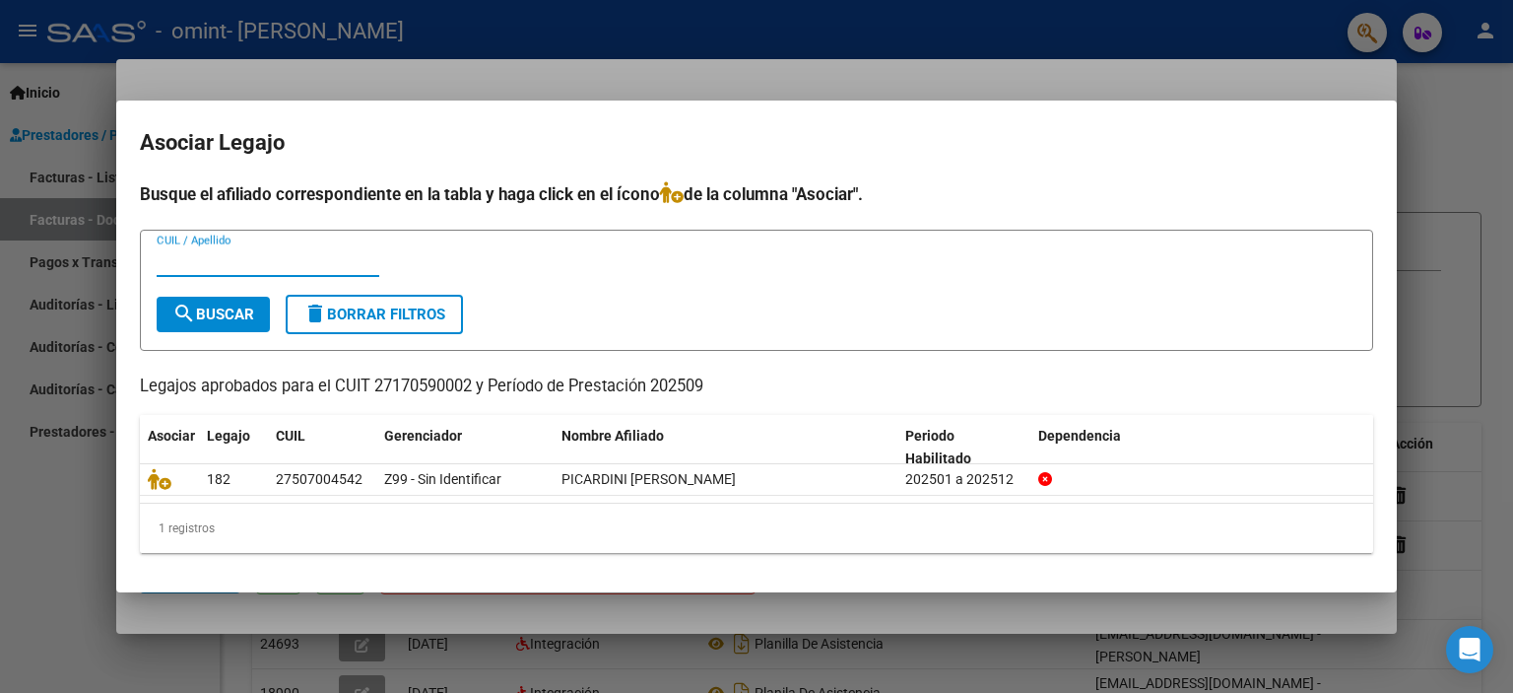
click at [188, 268] on input "CUIL / Apellido" at bounding box center [268, 261] width 223 height 18
click at [180, 257] on input "bor aso" at bounding box center [268, 261] width 223 height 18
click at [262, 267] on input "boraso" at bounding box center [268, 261] width 223 height 18
type input "boraso lautaro"
click at [247, 316] on span "search Buscar" at bounding box center [213, 314] width 82 height 18
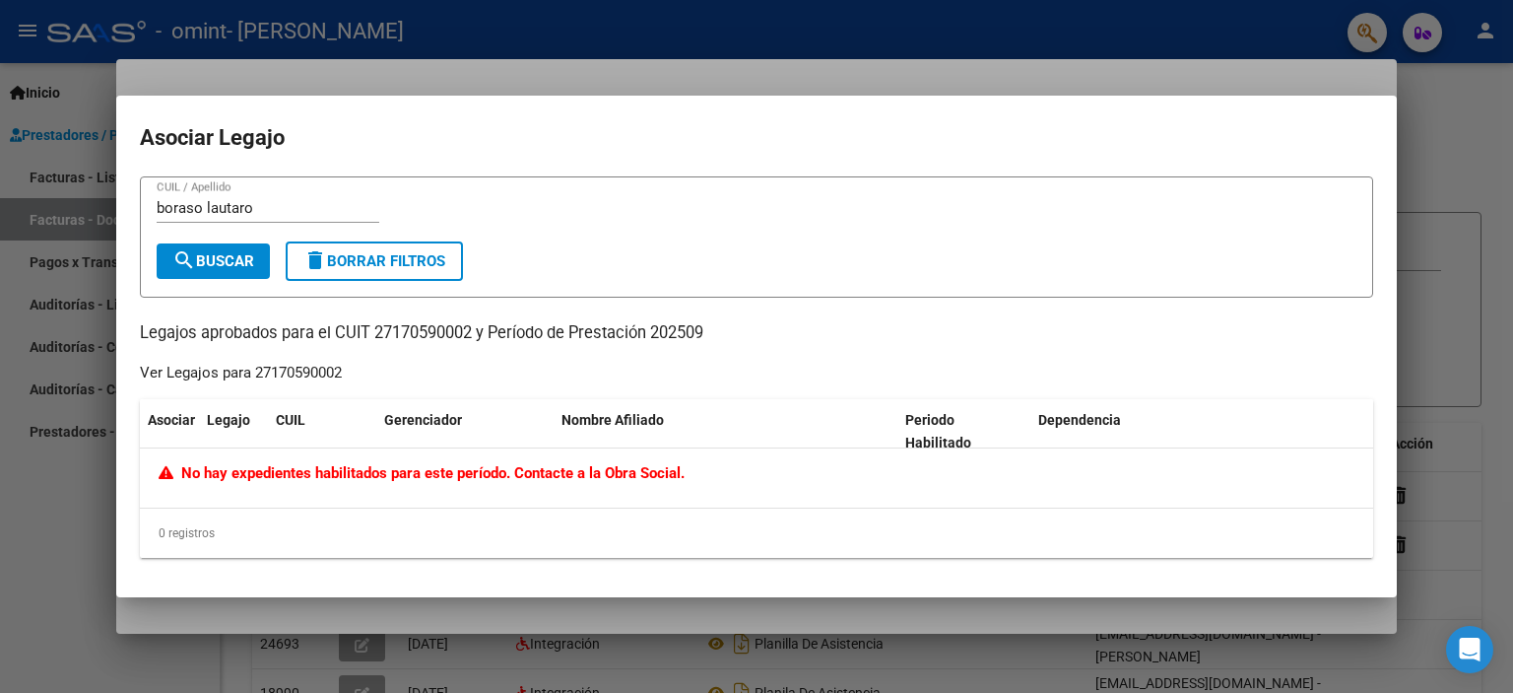
click at [1432, 151] on div at bounding box center [756, 346] width 1513 height 693
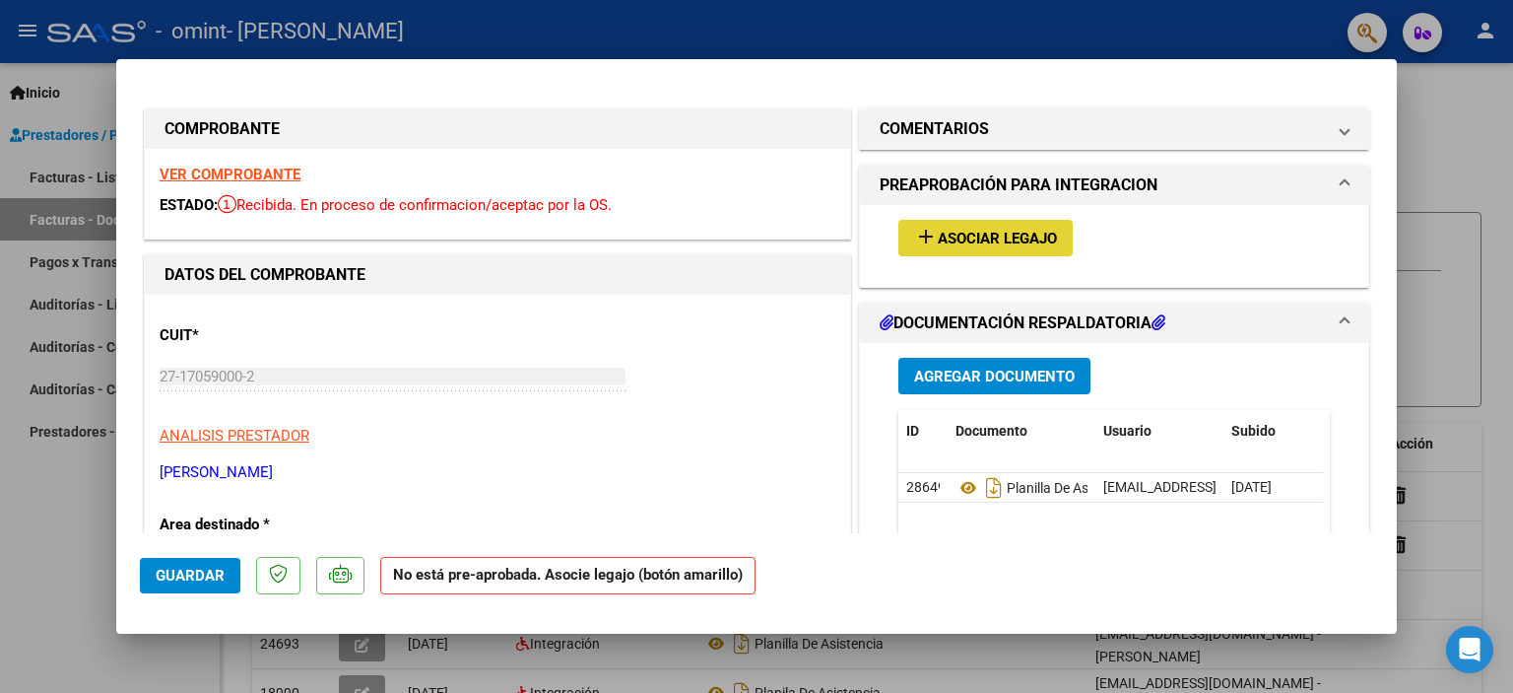
click at [976, 236] on span "Asociar Legajo" at bounding box center [997, 239] width 119 height 18
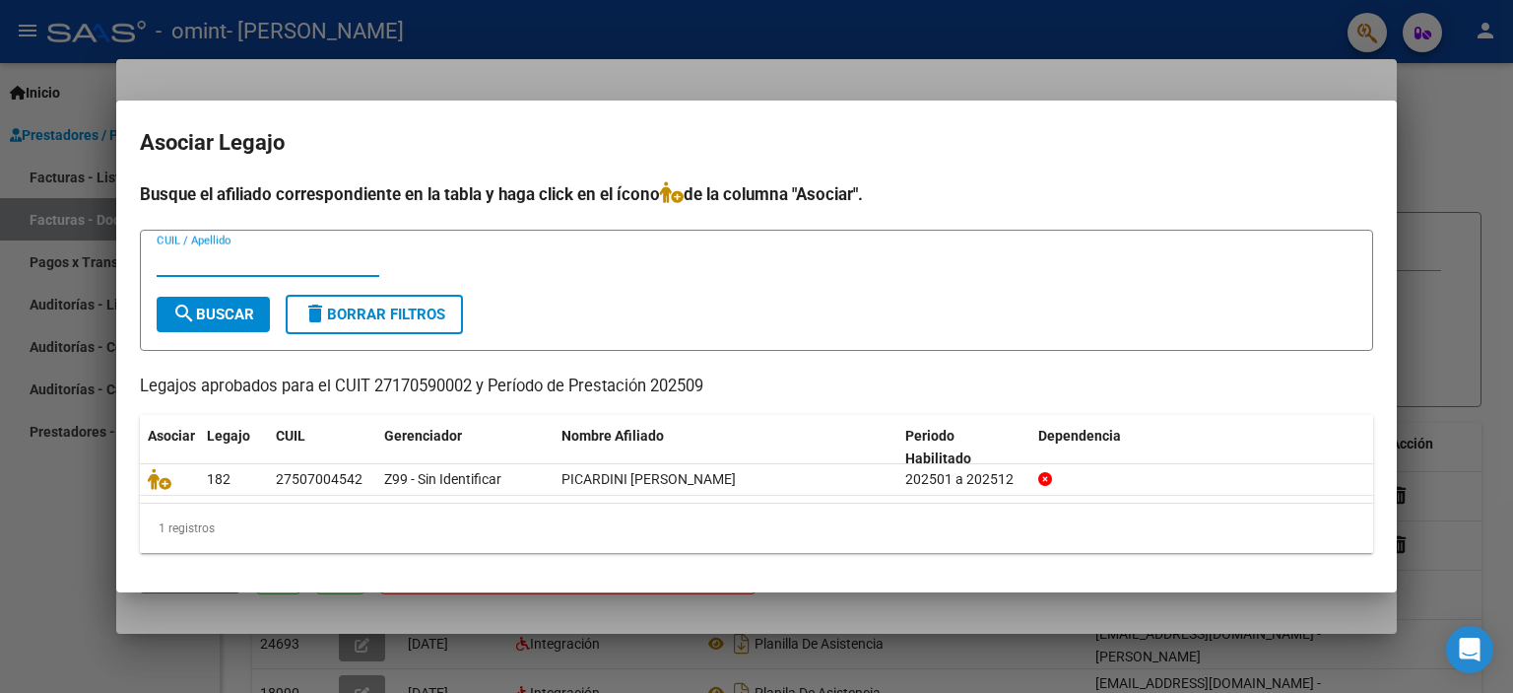
click at [1479, 145] on div at bounding box center [756, 346] width 1513 height 693
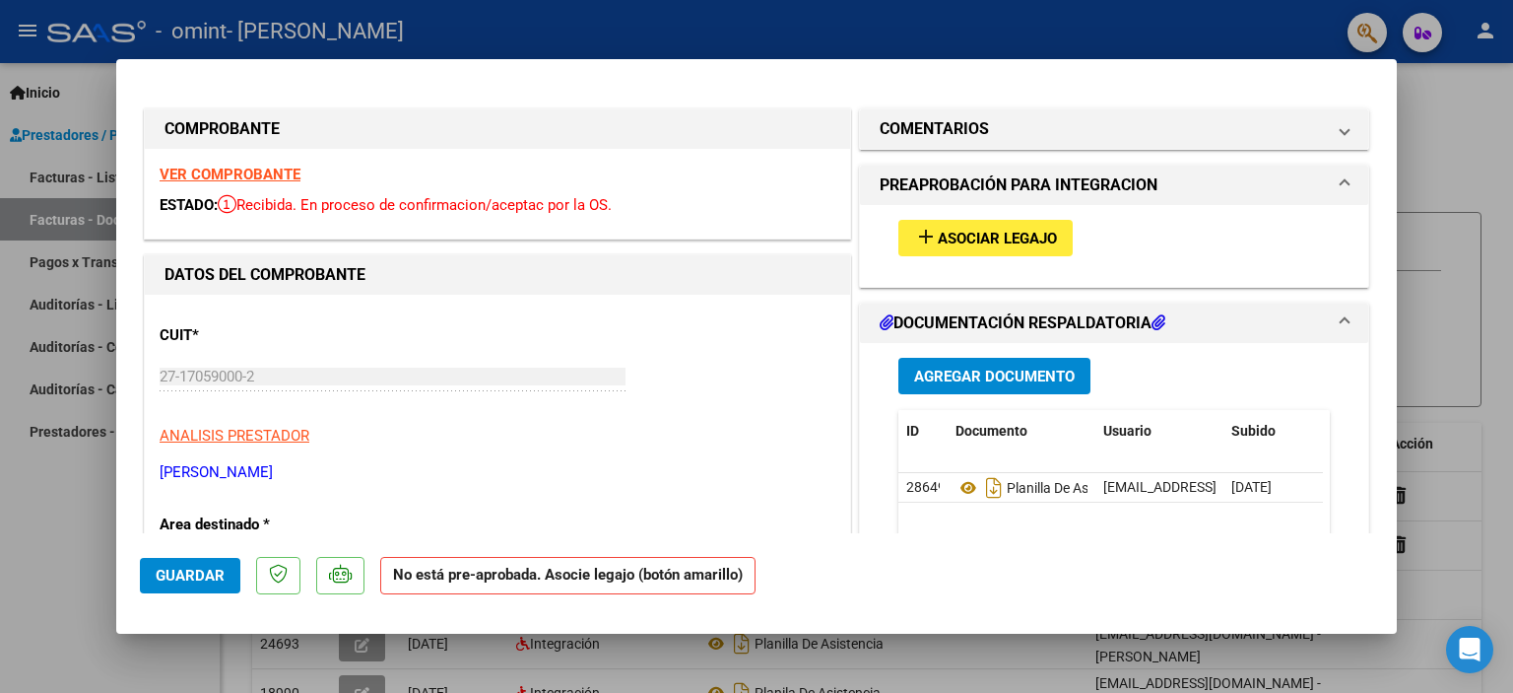
click at [1456, 168] on div at bounding box center [756, 346] width 1513 height 693
type input "$ 0,00"
